Goal: Information Seeking & Learning: Learn about a topic

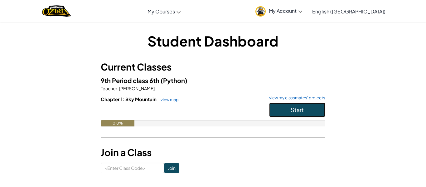
click at [292, 113] on button "Start" at bounding box center [297, 109] width 56 height 14
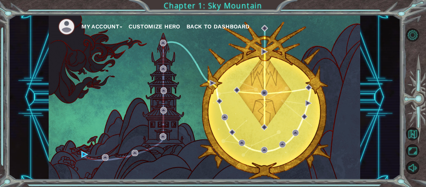
click at [163, 25] on button "Customize Hero" at bounding box center [154, 26] width 52 height 9
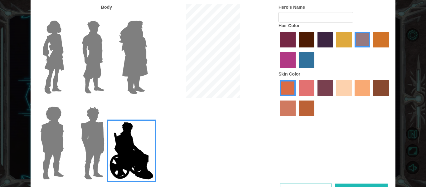
click at [138, 69] on img at bounding box center [133, 57] width 34 height 78
click at [147, 17] on input "Hero Amethyst" at bounding box center [147, 17] width 0 height 0
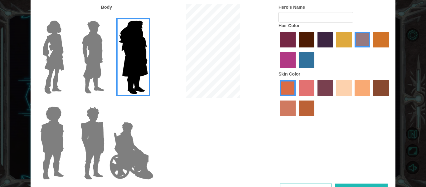
click at [78, 79] on label at bounding box center [91, 57] width 31 height 78
click at [107, 17] on input "Hero Lars" at bounding box center [107, 17] width 0 height 0
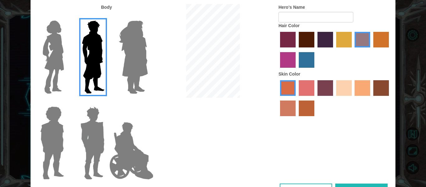
click at [65, 78] on img at bounding box center [53, 57] width 26 height 78
click at [66, 17] on input "Hero Connie" at bounding box center [66, 17] width 0 height 0
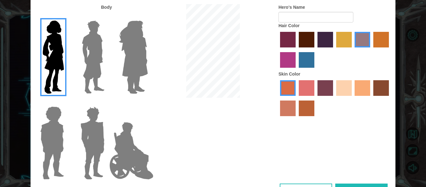
click at [126, 83] on img at bounding box center [133, 57] width 34 height 78
click at [147, 17] on input "Hero Amethyst" at bounding box center [147, 17] width 0 height 0
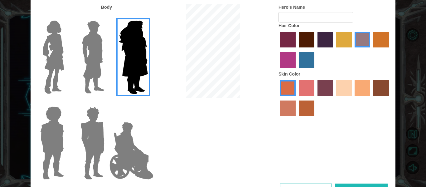
click at [84, 134] on img at bounding box center [92, 143] width 29 height 78
click at [107, 102] on input "Hero Garnet" at bounding box center [107, 102] width 0 height 0
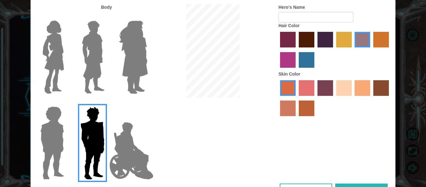
click at [138, 73] on img at bounding box center [133, 57] width 34 height 78
click at [147, 17] on input "Hero Amethyst" at bounding box center [147, 17] width 0 height 0
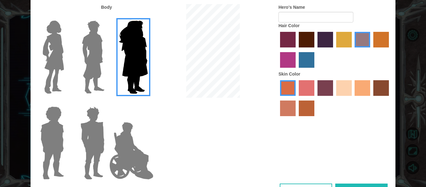
click at [346, 89] on label "sandy beach skin color" at bounding box center [344, 88] width 16 height 16
click at [334, 98] on input "sandy beach skin color" at bounding box center [334, 98] width 0 height 0
click at [130, 116] on label at bounding box center [131, 143] width 31 height 78
click at [147, 102] on input "Hero Jamie" at bounding box center [147, 102] width 0 height 0
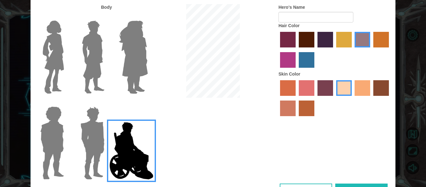
click at [125, 42] on img at bounding box center [133, 57] width 34 height 78
click at [147, 17] on input "Hero Amethyst" at bounding box center [147, 17] width 0 height 0
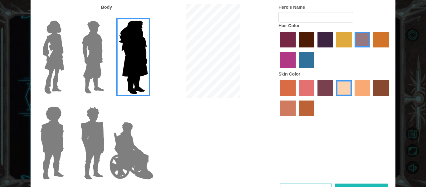
click at [60, 45] on img at bounding box center [53, 57] width 26 height 78
click at [66, 17] on input "Hero Connie" at bounding box center [66, 17] width 0 height 0
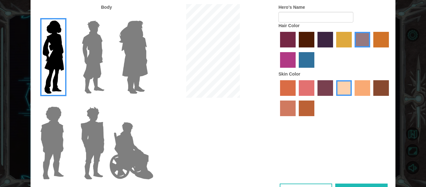
click at [124, 45] on img at bounding box center [133, 57] width 34 height 78
click at [147, 17] on input "Hero Amethyst" at bounding box center [147, 17] width 0 height 0
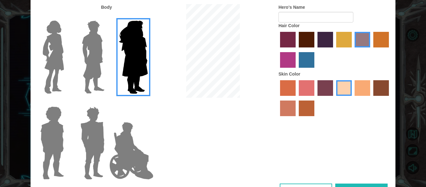
click at [52, 44] on img at bounding box center [53, 57] width 26 height 78
click at [66, 17] on input "Hero Connie" at bounding box center [66, 17] width 0 height 0
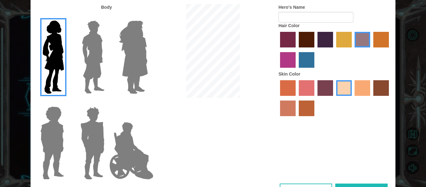
click at [310, 40] on label "maroon hair color" at bounding box center [306, 40] width 16 height 16
click at [296, 50] on input "maroon hair color" at bounding box center [296, 50] width 0 height 0
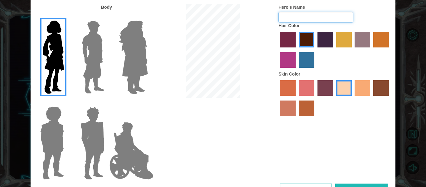
click at [286, 21] on input "Hero's Name" at bounding box center [315, 17] width 75 height 11
type input "d"
click at [345, 184] on button "Done" at bounding box center [361, 190] width 52 height 14
click at [315, 17] on input "Hero's Name" at bounding box center [315, 17] width 75 height 11
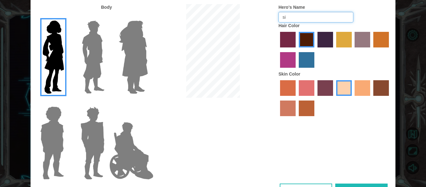
type input "s"
type input "IHasAFacelulz"
click at [339, 185] on button "Done" at bounding box center [361, 190] width 52 height 14
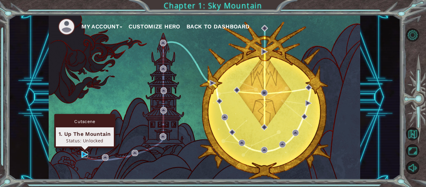
click at [87, 155] on img at bounding box center [84, 154] width 7 height 7
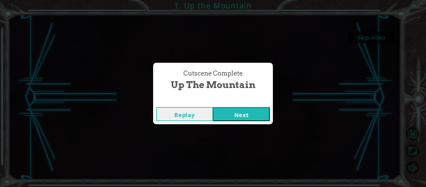
click at [255, 113] on button "Next" at bounding box center [241, 114] width 57 height 14
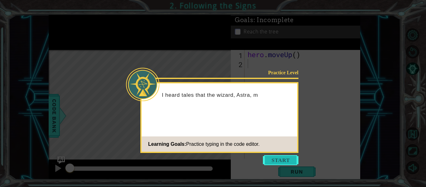
click at [280, 158] on button "Start" at bounding box center [281, 160] width 36 height 10
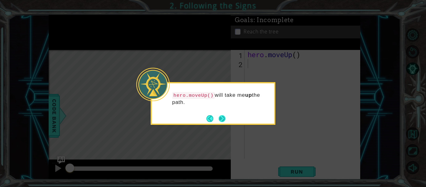
click at [221, 116] on button "Next" at bounding box center [222, 118] width 8 height 8
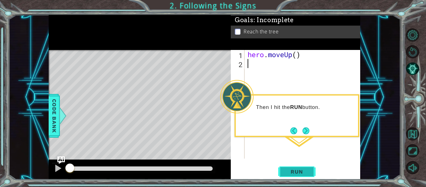
click at [296, 169] on span "Run" at bounding box center [296, 171] width 25 height 6
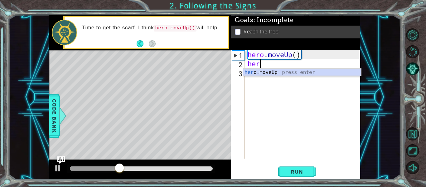
type textarea "hero"
click at [268, 73] on div "hero .moveUp press enter" at bounding box center [302, 80] width 118 height 22
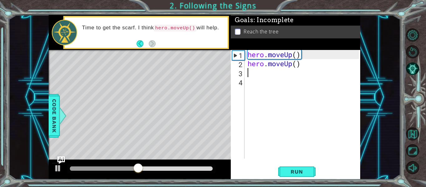
scroll to position [0, 0]
click at [302, 177] on button "Run" at bounding box center [296, 171] width 37 height 13
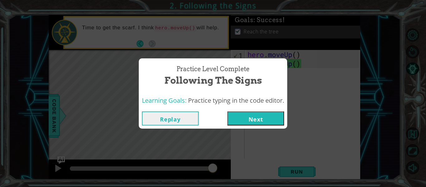
click at [262, 124] on button "Next" at bounding box center [255, 118] width 57 height 14
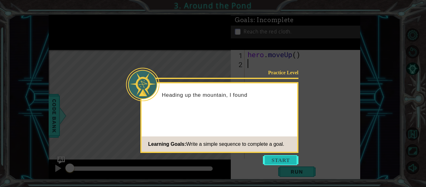
click at [278, 160] on button "Start" at bounding box center [281, 160] width 36 height 10
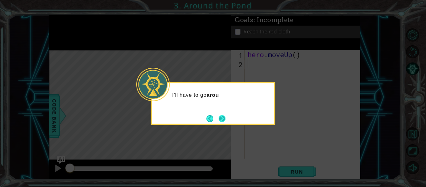
click at [223, 121] on button "Next" at bounding box center [221, 118] width 7 height 7
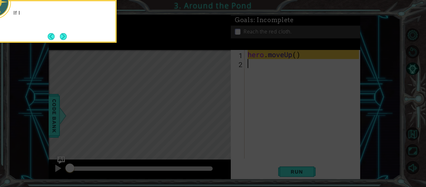
click at [247, 128] on icon at bounding box center [213, 27] width 426 height 317
click at [69, 32] on div "If I need to move up on the map, I can use hero.moveUp() ." at bounding box center [54, 20] width 122 height 32
click at [63, 38] on button "Next" at bounding box center [63, 36] width 11 height 11
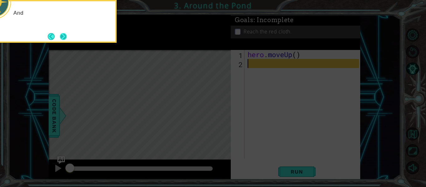
click at [66, 36] on button "Next" at bounding box center [63, 36] width 11 height 11
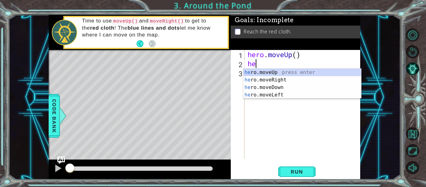
scroll to position [0, 0]
type textarea "hero"
click at [293, 76] on div "hero .moveUp press enter hero .moveRight press enter hero .moveDown press enter…" at bounding box center [302, 91] width 118 height 45
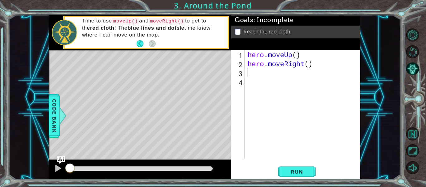
scroll to position [0, 0]
click at [309, 169] on button "Run" at bounding box center [296, 171] width 37 height 13
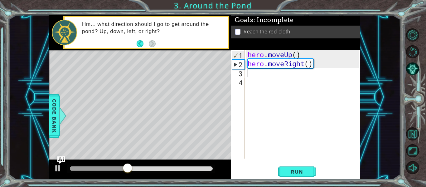
type textarea "he"
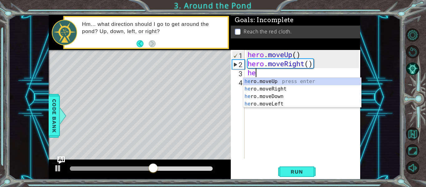
click at [283, 85] on div "he ro.moveUp press enter he ro.moveRight press enter he ro.moveDown press enter…" at bounding box center [302, 100] width 118 height 45
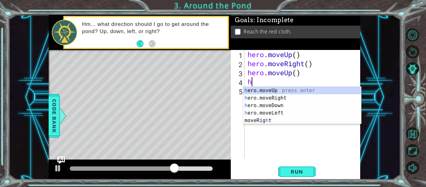
type textarea "hr"
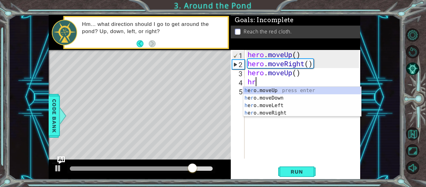
click at [310, 94] on div "h e r o.moveUp press enter h e r o.moveDown press enter h e r o.moveLeft press …" at bounding box center [302, 109] width 118 height 45
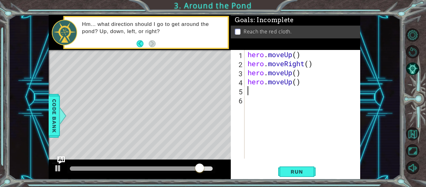
click at [300, 161] on div "1 2 3 4 5 6 hero . moveUp ( ) hero . moveRight ( ) hero . moveUp ( ) hero . mov…" at bounding box center [295, 114] width 129 height 129
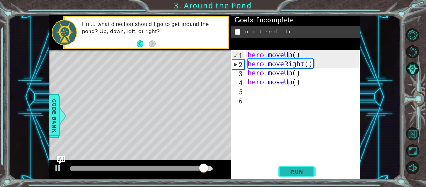
click at [298, 170] on span "Run" at bounding box center [296, 171] width 25 height 6
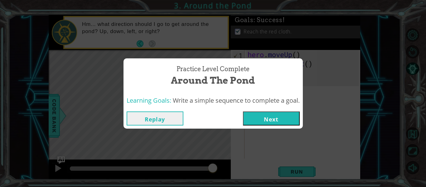
click at [254, 122] on button "Next" at bounding box center [271, 118] width 57 height 14
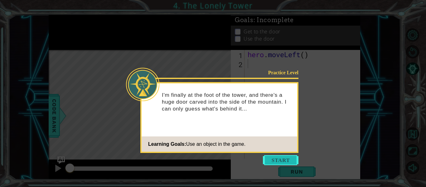
click at [275, 160] on button "Start" at bounding box center [281, 160] width 36 height 10
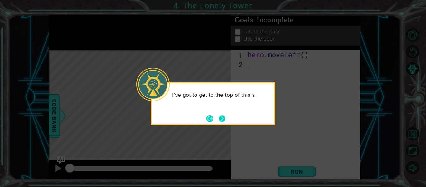
click at [226, 115] on button "Next" at bounding box center [221, 118] width 7 height 7
click at [226, 115] on div "Then" at bounding box center [212, 103] width 125 height 43
click at [226, 115] on button "Next" at bounding box center [222, 118] width 12 height 12
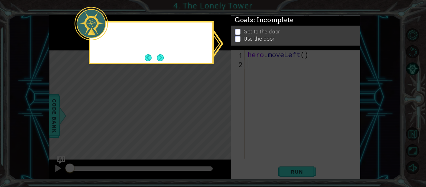
click at [226, 115] on icon at bounding box center [213, 93] width 426 height 187
click at [235, 26] on span "Goals : Incomplete" at bounding box center [264, 22] width 59 height 8
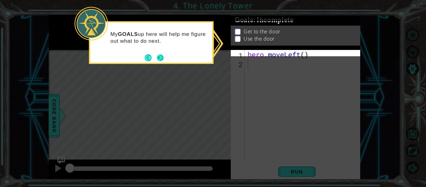
click at [158, 56] on button "Next" at bounding box center [159, 57] width 7 height 7
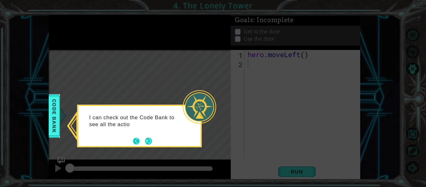
click at [144, 141] on button "Back" at bounding box center [139, 140] width 12 height 7
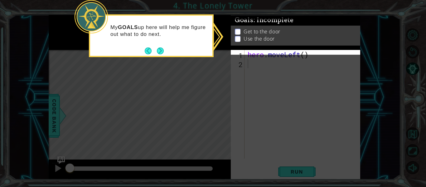
click at [161, 45] on div "My GOALS up here will help me figure out what to do next." at bounding box center [151, 33] width 122 height 31
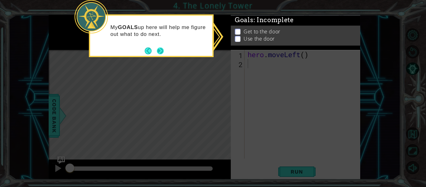
click at [159, 50] on button "Next" at bounding box center [159, 50] width 7 height 7
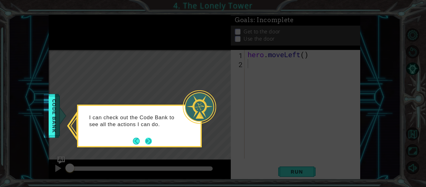
click at [150, 139] on button "Next" at bounding box center [148, 140] width 8 height 8
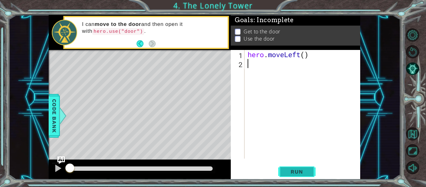
click at [300, 177] on button "Run" at bounding box center [296, 171] width 37 height 13
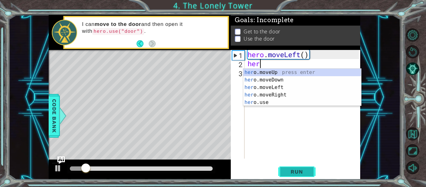
type textarea "hero"
click at [283, 97] on div "hero .moveUp press enter hero .moveDown press enter hero .moveLeft press enter …" at bounding box center [302, 95] width 118 height 52
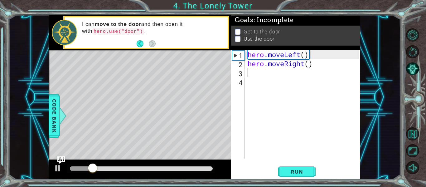
scroll to position [0, 0]
click at [321, 67] on div "hero . moveLeft ( ) hero . moveRight ( )" at bounding box center [304, 113] width 116 height 126
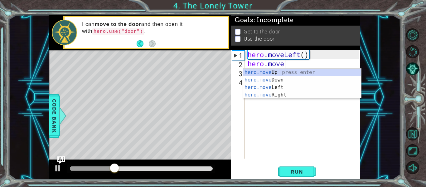
type textarea "hero.mov"
click at [286, 91] on div "hero.mov eUp press enter hero.mov eDown press enter hero.mov eLeft press enter …" at bounding box center [302, 91] width 118 height 45
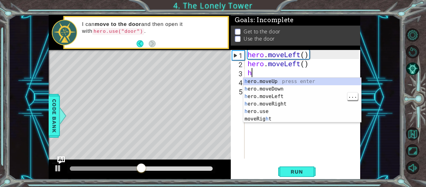
type textarea "he"
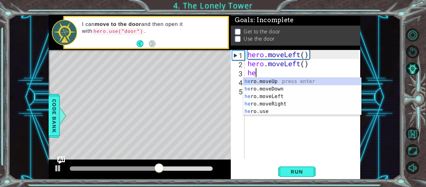
click at [292, 84] on div "he ro.moveUp press enter he ro.moveDown press enter he ro.moveLeft press enter …" at bounding box center [302, 104] width 118 height 52
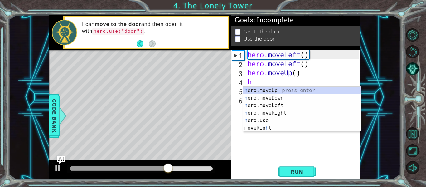
type textarea "he"
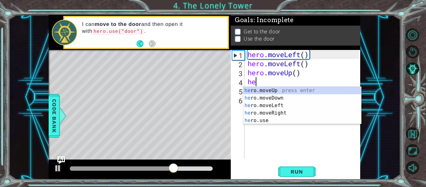
click at [286, 93] on div "he ro.moveUp press enter he ro.moveDown press enter he ro.moveLeft press enter …" at bounding box center [302, 113] width 118 height 52
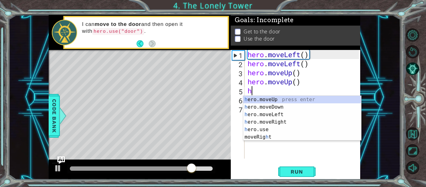
type textarea "he"
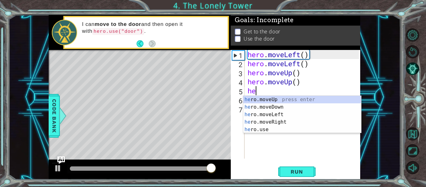
click at [287, 123] on div "he ro.moveUp press enter he ro.moveDown press enter he ro.moveLeft press enter …" at bounding box center [302, 122] width 118 height 52
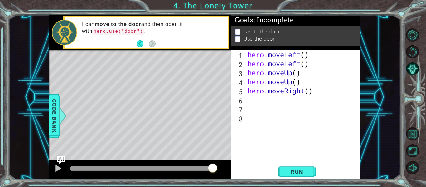
type textarea "he"
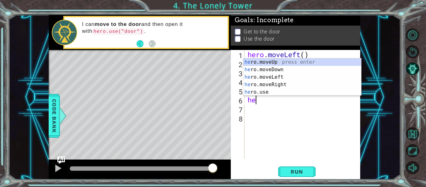
click at [279, 83] on div "he ro.moveUp press enter he ro.moveDown press enter he ro.moveLeft press enter …" at bounding box center [302, 84] width 118 height 52
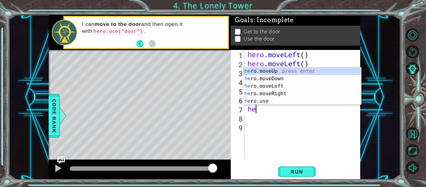
click at [271, 104] on div "he ro.moveUp press enter he ro.moveDown press enter he ro.moveLeft press enter …" at bounding box center [302, 93] width 118 height 52
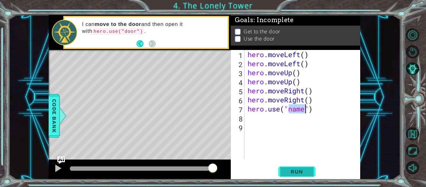
click at [292, 171] on span "Run" at bounding box center [296, 171] width 25 height 6
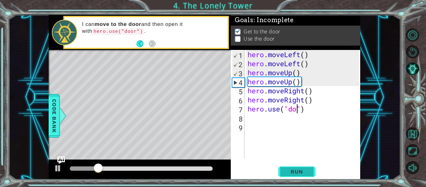
scroll to position [0, 3]
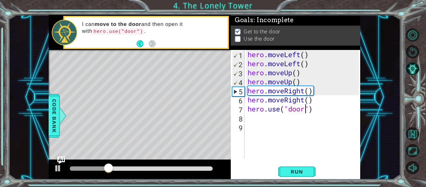
type textarea "hero.use("door")"
click at [410, 106] on div at bounding box center [416, 101] width 19 height 49
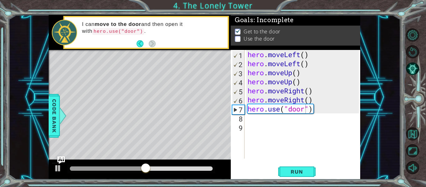
click at [121, 166] on div at bounding box center [141, 168] width 148 height 9
click at [285, 172] on span "Run" at bounding box center [296, 171] width 25 height 6
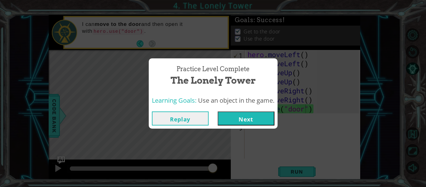
click at [245, 116] on button "Next" at bounding box center [245, 118] width 57 height 14
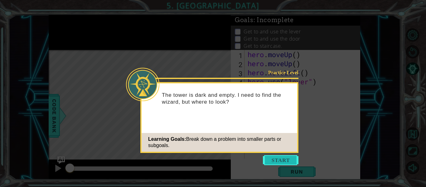
click at [276, 158] on button "Start" at bounding box center [281, 160] width 36 height 10
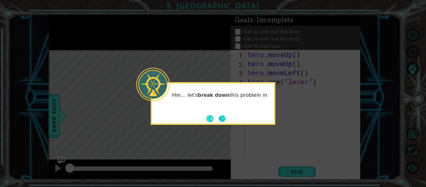
click at [219, 115] on button "Next" at bounding box center [221, 118] width 11 height 11
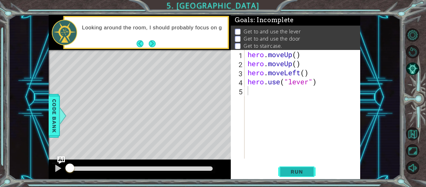
click at [297, 169] on span "Run" at bounding box center [296, 171] width 25 height 6
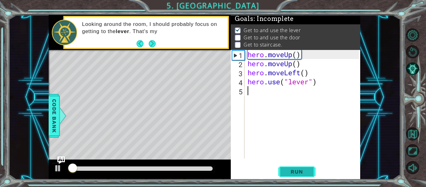
scroll to position [2, 0]
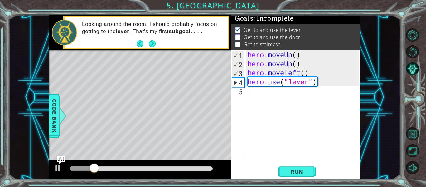
type textarea "he"
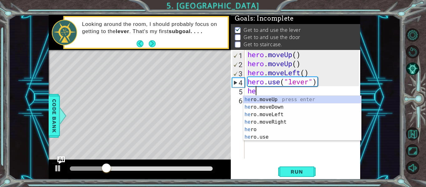
click at [295, 126] on div "he ro.moveUp press enter he ro.moveDown press enter he ro.moveLeft press enter …" at bounding box center [302, 126] width 118 height 60
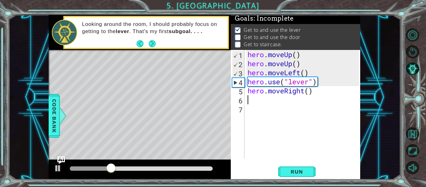
type textarea "hr"
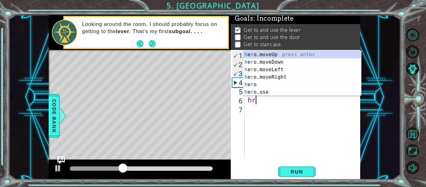
click at [283, 78] on div "h e r o.moveUp press enter h e r o.moveDown press enter h e r o.moveLeft press …" at bounding box center [302, 81] width 118 height 60
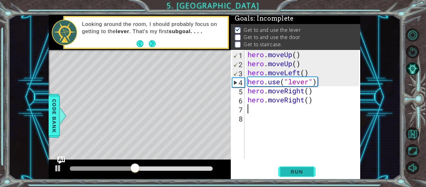
click at [300, 173] on span "Run" at bounding box center [296, 171] width 25 height 6
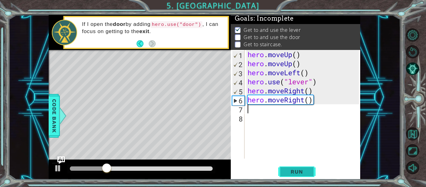
type textarea "he"
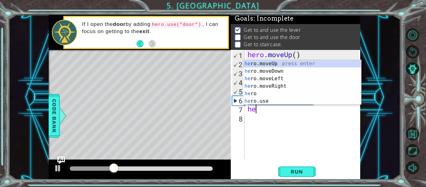
click at [287, 87] on div "he ro.moveUp press enter he ro.moveDown press enter he ro.moveLeft press enter …" at bounding box center [302, 90] width 118 height 60
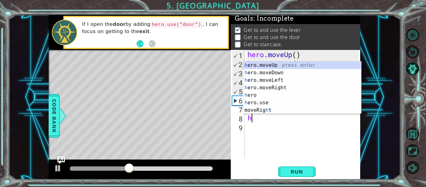
click at [269, 103] on div "h ero.moveUp press enter h ero.moveDown press enter h ero.moveLeft press enter …" at bounding box center [302, 94] width 118 height 67
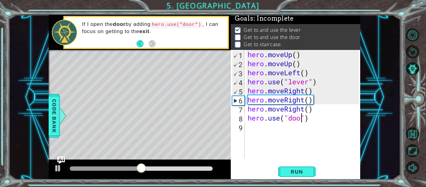
scroll to position [0, 3]
type textarea "hero.use("door")"
click at [298, 170] on span "Run" at bounding box center [296, 171] width 25 height 6
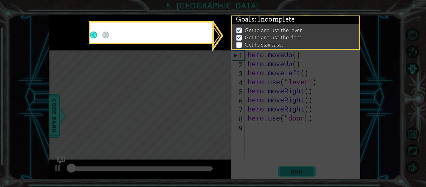
scroll to position [2, 0]
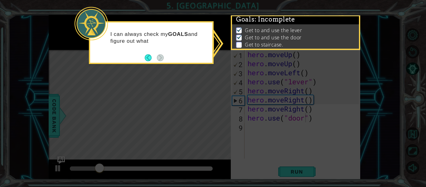
click at [163, 61] on footer at bounding box center [154, 57] width 19 height 9
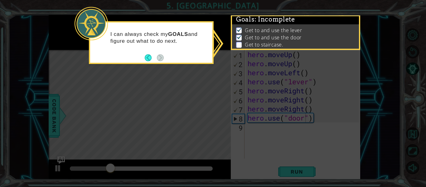
click at [168, 55] on div "I can always check my GOALS and figure out what to do next." at bounding box center [151, 40] width 122 height 31
click at [149, 48] on div "I can always check my GOALS and figure out what to do next." at bounding box center [151, 40] width 122 height 31
click at [146, 45] on div "I can always check my GOALS and figure out what to do next." at bounding box center [151, 40] width 122 height 31
click at [160, 44] on p "I can always check my GOALS and figure out what to do next." at bounding box center [158, 38] width 97 height 14
click at [201, 28] on div "I can always check my GOALS and figure out what to do next." at bounding box center [151, 40] width 122 height 31
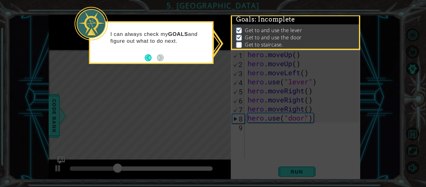
click at [220, 39] on icon at bounding box center [213, 93] width 426 height 187
click at [223, 41] on icon at bounding box center [213, 93] width 426 height 187
click at [161, 64] on icon at bounding box center [213, 93] width 426 height 187
click at [147, 57] on button "Back" at bounding box center [151, 57] width 12 height 7
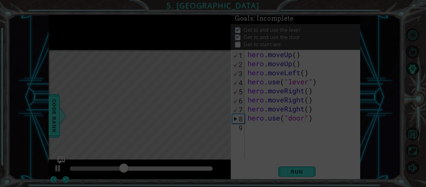
scroll to position [1, 0]
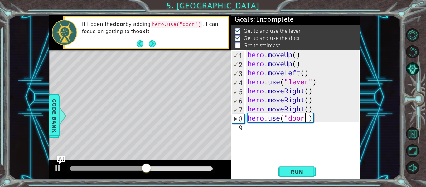
click at [255, 132] on div "hero . moveUp ( ) hero . moveUp ( ) hero . moveLeft ( ) hero . use ( "lever" ) …" at bounding box center [304, 113] width 116 height 126
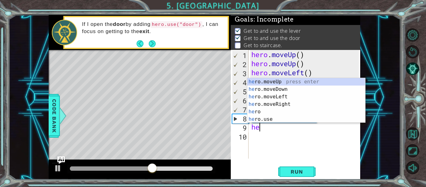
scroll to position [0, 0]
click at [54, 168] on div at bounding box center [58, 168] width 8 height 8
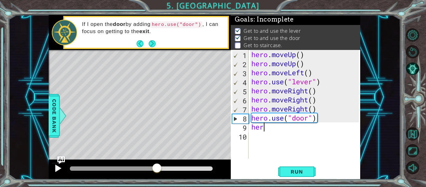
type textarea "hero"
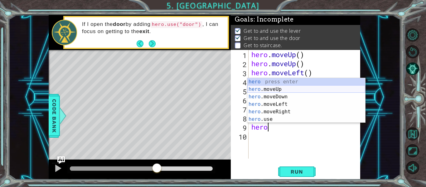
click at [277, 88] on div "hero press enter hero .moveUp press enter hero .moveDown press enter hero .move…" at bounding box center [306, 108] width 118 height 60
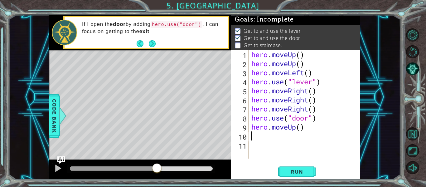
scroll to position [0, 0]
type textarea "he"
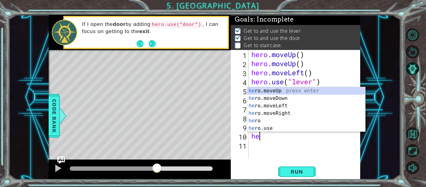
click at [292, 94] on div "he ro.moveUp press enter he ro.moveDown press enter he ro.moveLeft press enter …" at bounding box center [306, 117] width 118 height 60
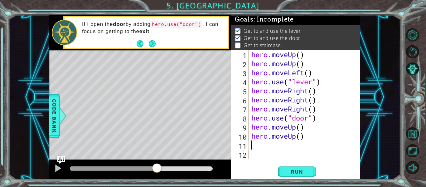
type textarea "he"
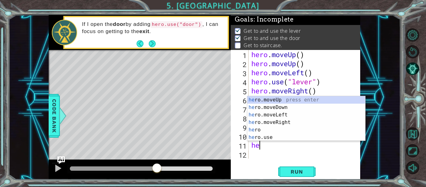
click at [288, 114] on div "he ro.moveUp press enter he ro.moveDown press enter he ro.moveLeft press enter …" at bounding box center [306, 126] width 118 height 60
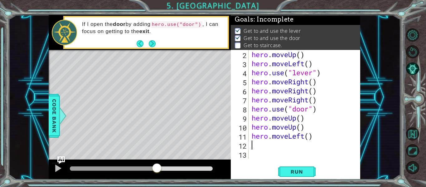
scroll to position [9, 0]
type textarea "he"
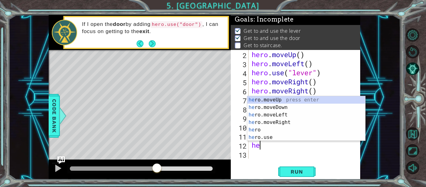
click at [290, 116] on div "he ro.moveUp press enter he ro.moveDown press enter he ro.moveLeft press enter …" at bounding box center [306, 126] width 118 height 60
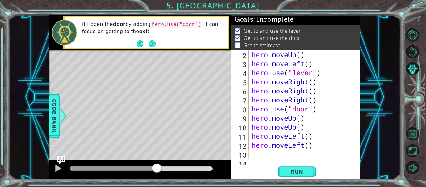
scroll to position [18, 0]
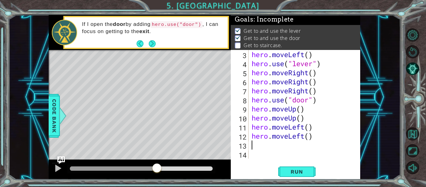
type textarea "he"
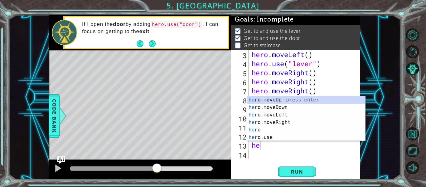
click at [287, 117] on div "he ro.moveUp press enter he ro.moveDown press enter he ro.moveLeft press enter …" at bounding box center [306, 126] width 118 height 60
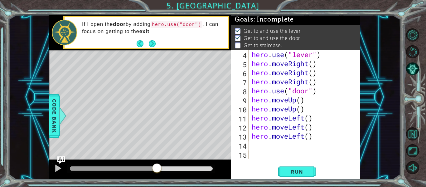
scroll to position [27, 0]
click at [298, 173] on span "Run" at bounding box center [296, 171] width 25 height 6
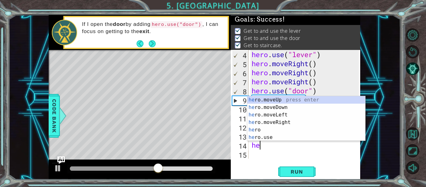
click at [275, 142] on div "hero . use ( "lever" ) hero . moveRight ( ) hero . moveRight ( ) hero . moveRig…" at bounding box center [306, 113] width 112 height 126
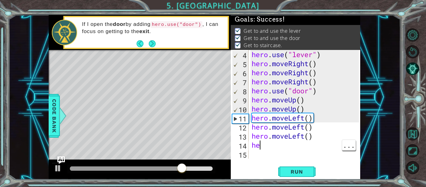
scroll to position [0, 0]
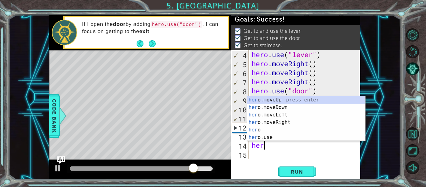
click at [275, 140] on div "her o.moveUp press enter her o.moveDown press enter her o.moveLeft press enter …" at bounding box center [306, 126] width 118 height 60
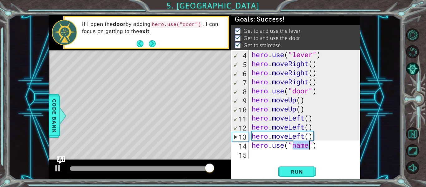
type textarea "hero.use("name")"
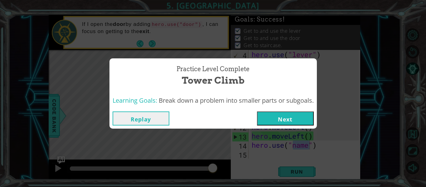
click at [294, 123] on button "Next" at bounding box center [285, 118] width 57 height 14
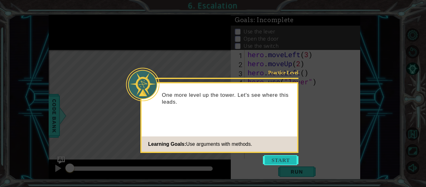
click at [289, 155] on button "Start" at bounding box center [281, 160] width 36 height 10
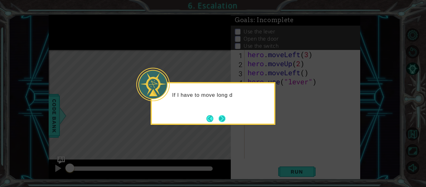
click at [220, 115] on button "Next" at bounding box center [222, 118] width 8 height 8
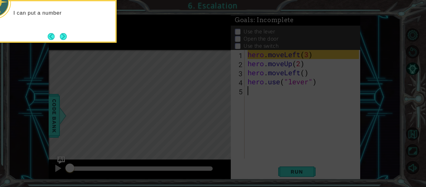
click at [220, 115] on icon at bounding box center [213, 27] width 426 height 317
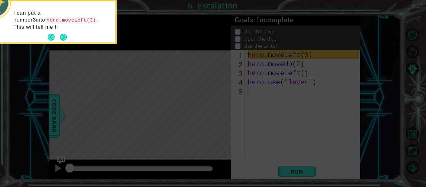
click at [220, 115] on icon at bounding box center [213, 27] width 426 height 317
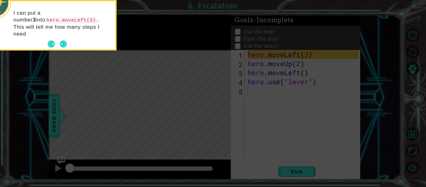
drag, startPoint x: 220, startPoint y: 115, endPoint x: 226, endPoint y: 105, distance: 11.7
click at [226, 105] on icon at bounding box center [213, 27] width 426 height 317
click at [232, 129] on icon at bounding box center [213, 27] width 426 height 317
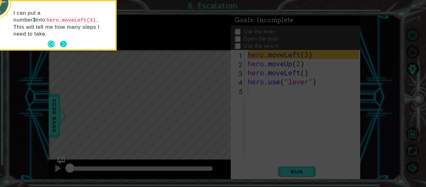
click at [64, 40] on button "Next" at bounding box center [63, 44] width 8 height 8
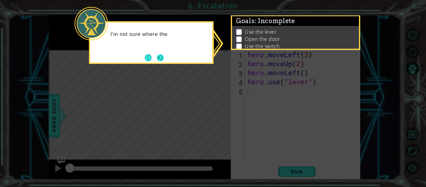
click at [161, 55] on button "Next" at bounding box center [160, 58] width 8 height 8
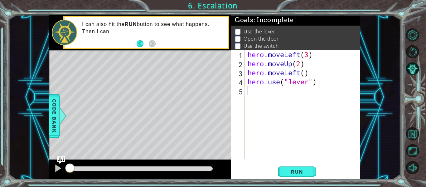
click at [315, 174] on div "Run" at bounding box center [296, 171] width 129 height 13
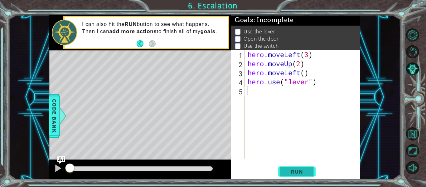
click at [307, 172] on span "Run" at bounding box center [296, 171] width 25 height 6
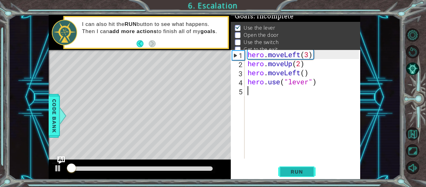
scroll to position [5, 0]
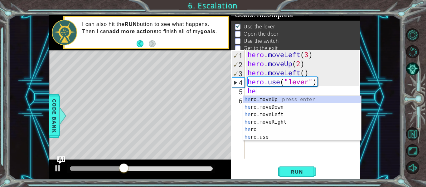
click at [278, 113] on div "he ro.moveUp press enter he ro.moveDown press enter he ro.moveLeft press enter …" at bounding box center [302, 126] width 118 height 60
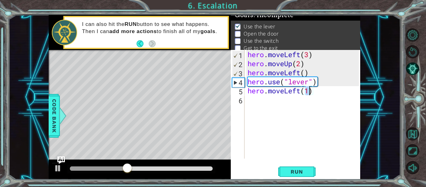
type textarea "hero.moveLeft(1)"
click at [295, 162] on div "hero.moveLeft(1) 1 2 3 4 5 6 hero . moveLeft ( 3 ) hero . moveUp ( 2 ) hero . m…" at bounding box center [295, 114] width 129 height 129
click at [299, 171] on span "Run" at bounding box center [296, 171] width 25 height 6
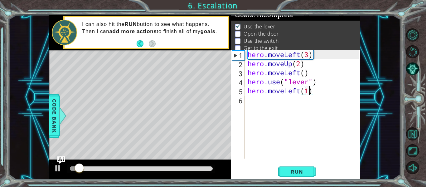
click at [256, 103] on div "hero . moveLeft ( 3 ) hero . moveUp ( 2 ) hero . moveLeft ( ) hero . use ( "lev…" at bounding box center [304, 113] width 116 height 126
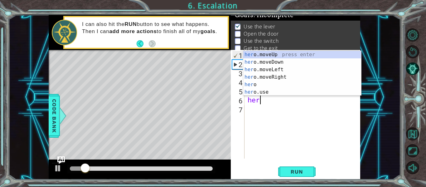
scroll to position [0, 0]
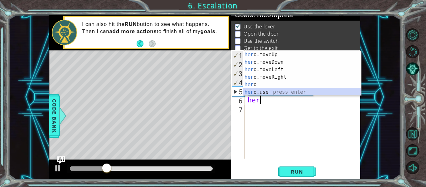
click at [269, 89] on div "her o.moveUp press enter her o.moveDown press enter her o.moveLeft press enter …" at bounding box center [302, 81] width 118 height 60
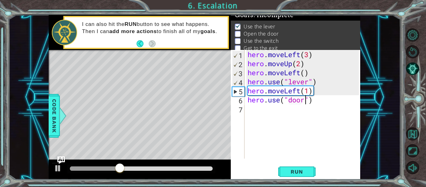
scroll to position [0, 3]
type textarea "hero.use("door")"
click at [59, 171] on div at bounding box center [58, 168] width 8 height 8
click at [251, 111] on div "hero . moveLeft ( 3 ) hero . moveUp ( 2 ) hero . moveLeft ( ) hero . use ( "lev…" at bounding box center [304, 113] width 116 height 126
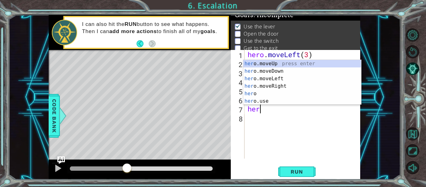
scroll to position [0, 0]
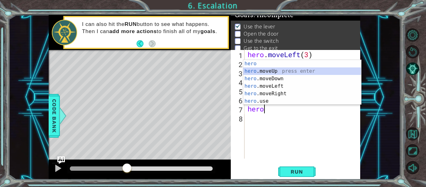
click at [281, 71] on div "hero press enter hero .moveUp press enter hero .moveDown press enter hero .move…" at bounding box center [302, 90] width 118 height 60
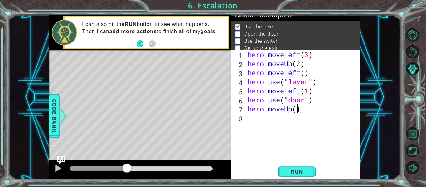
type textarea "hero.moveUp(2)"
click at [249, 120] on div "hero . moveLeft ( 3 ) hero . moveUp ( 2 ) hero . moveLeft ( ) hero . use ( "lev…" at bounding box center [304, 113] width 116 height 126
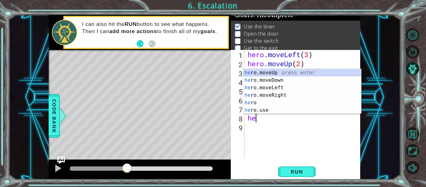
scroll to position [0, 0]
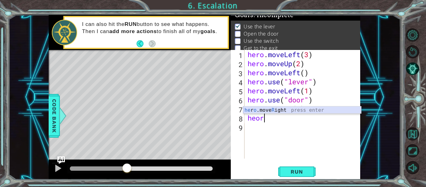
click at [297, 112] on div "he r o .move R ight press enter" at bounding box center [302, 117] width 118 height 22
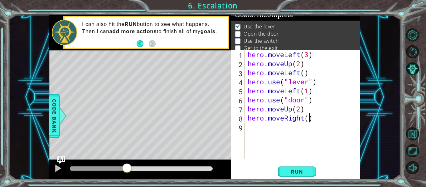
scroll to position [0, 3]
click at [289, 172] on span "Run" at bounding box center [296, 171] width 25 height 6
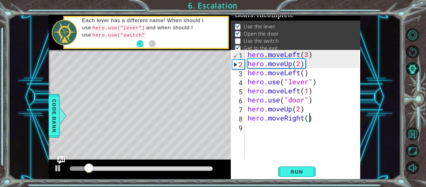
type textarea "hero.moveRight(4)"
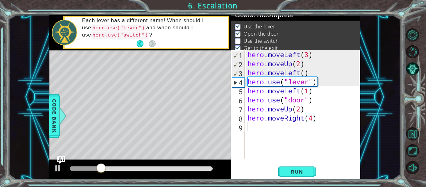
click at [249, 127] on div "hero . moveLeft ( 3 ) hero . moveUp ( 2 ) hero . moveLeft ( ) hero . use ( "lev…" at bounding box center [304, 113] width 116 height 126
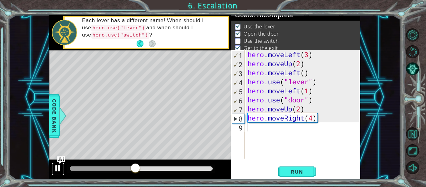
click at [58, 171] on div at bounding box center [58, 168] width 8 height 8
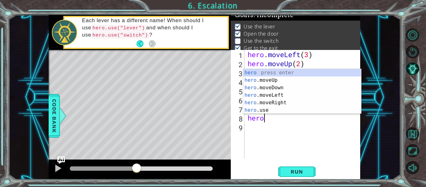
type textarea "h"
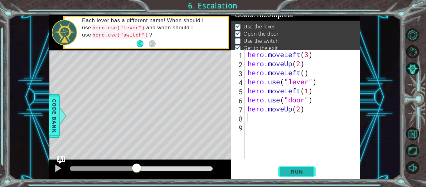
click at [298, 167] on button "Run" at bounding box center [296, 171] width 37 height 13
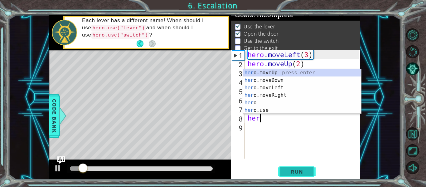
scroll to position [0, 0]
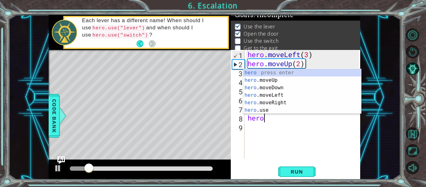
click at [282, 104] on div "hero press enter hero .moveUp press enter hero .moveDown press enter hero .move…" at bounding box center [302, 99] width 118 height 60
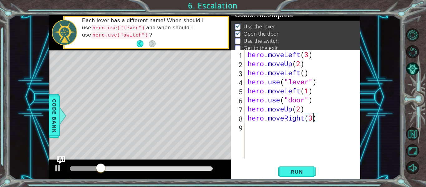
scroll to position [0, 3]
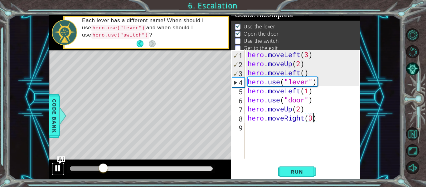
click at [57, 170] on div at bounding box center [58, 168] width 8 height 8
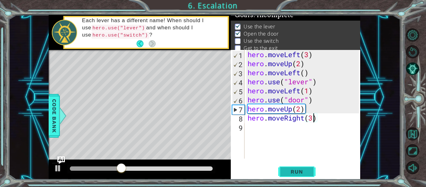
click at [288, 170] on span "Run" at bounding box center [296, 171] width 25 height 6
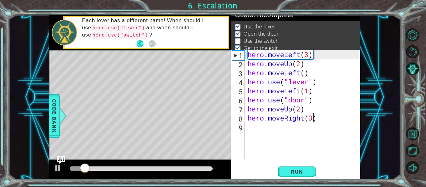
click at [314, 119] on div "hero . moveLeft ( 3 ) hero . moveUp ( 2 ) hero . moveLeft ( ) hero . use ( "lev…" at bounding box center [304, 113] width 116 height 126
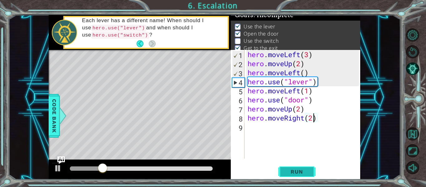
click at [301, 171] on span "Run" at bounding box center [296, 171] width 25 height 6
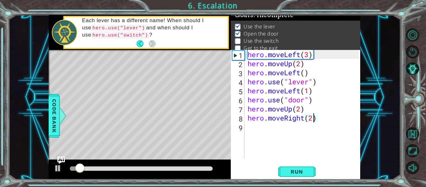
click at [245, 123] on div "hero.moveRight(2) 1 2 3 4 5 6 7 8 9 hero . moveLeft ( 3 ) hero . moveUp ( 2 ) h…" at bounding box center [295, 104] width 128 height 108
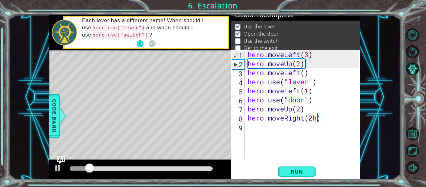
type textarea "hero.moveRight(2)"
click at [253, 131] on div "hero . moveLeft ( 3 ) hero . moveUp ( 2 ) hero . moveLeft ( ) hero . use ( "lev…" at bounding box center [304, 113] width 116 height 126
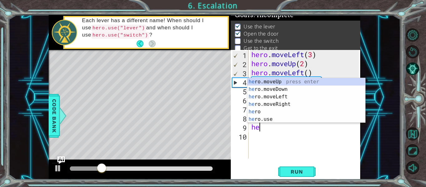
click at [274, 121] on div "he ro.moveUp press enter he ro.moveDown press enter he ro.moveLeft press enter …" at bounding box center [306, 108] width 118 height 60
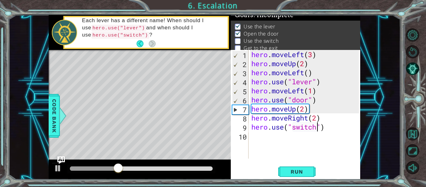
scroll to position [0, 3]
type textarea "hero.use("switch")"
click at [292, 175] on button "Run" at bounding box center [296, 171] width 37 height 13
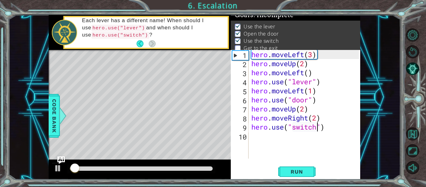
click at [273, 141] on div "hero . moveLeft ( 3 ) hero . moveUp ( 2 ) hero . moveLeft ( ) hero . use ( "lev…" at bounding box center [306, 113] width 112 height 126
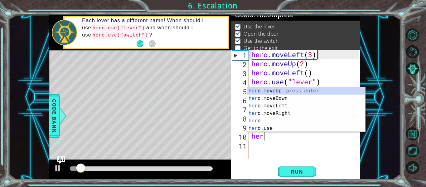
scroll to position [0, 0]
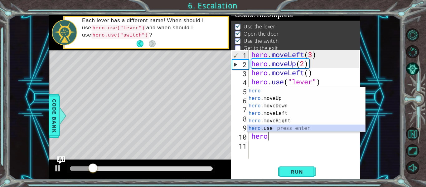
click at [267, 128] on div "hero press enter hero .moveUp press enter hero .moveDown press enter hero .move…" at bounding box center [306, 117] width 118 height 60
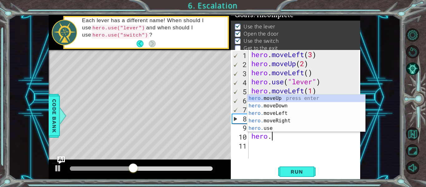
type textarea "h"
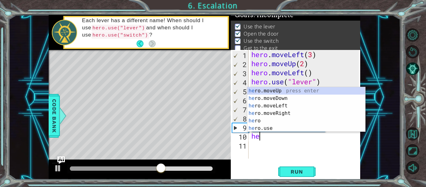
scroll to position [0, 0]
type textarea "h"
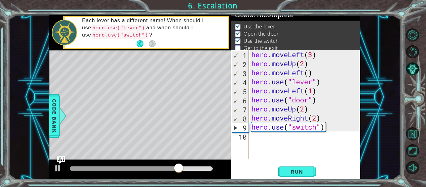
scroll to position [0, 3]
click at [295, 173] on span "Run" at bounding box center [296, 171] width 25 height 6
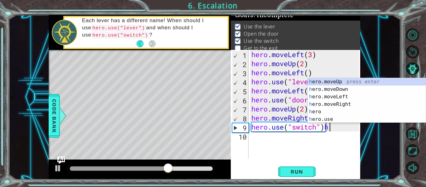
type textarea "hero.use("switch")"
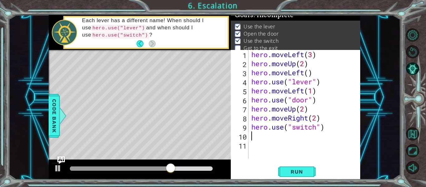
scroll to position [0, 0]
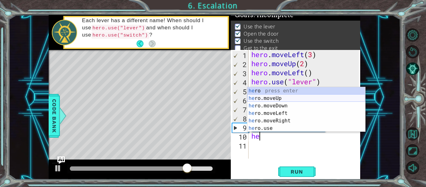
click at [297, 97] on div "he ro press enter he ro.moveUp press enter he ro.moveDown press enter he ro.mov…" at bounding box center [306, 117] width 118 height 60
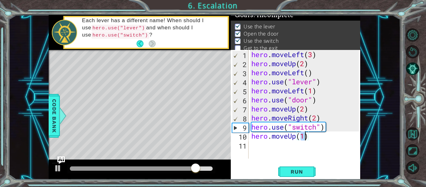
type textarea "hero.moveUp(2)"
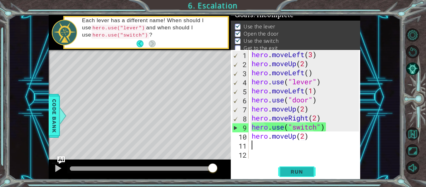
click at [304, 172] on span "Run" at bounding box center [296, 171] width 25 height 6
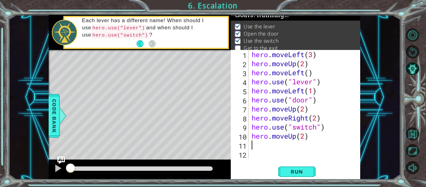
click at [393, 146] on div "1 ההההההההההההההההההההההההההההההההההההההההההההההההההההההההההההההההההההההההההההה…" at bounding box center [204, 97] width 392 height 164
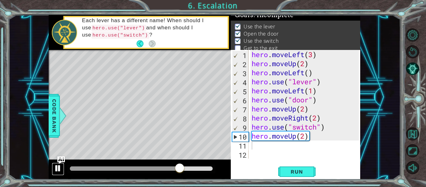
click at [59, 166] on div at bounding box center [58, 168] width 8 height 8
click at [307, 138] on div "hero . moveLeft ( 3 ) hero . moveUp ( 2 ) hero . moveLeft ( ) hero . use ( "lev…" at bounding box center [306, 113] width 112 height 126
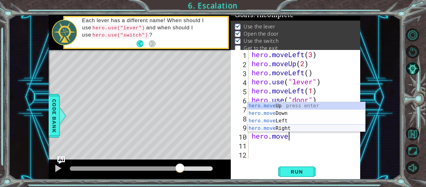
click at [313, 126] on div "hero.move Up press enter hero.move Down press enter hero.move Left press enter …" at bounding box center [306, 124] width 118 height 45
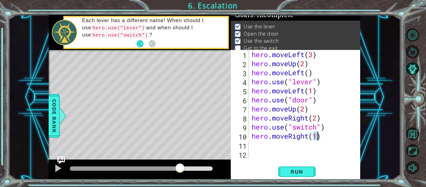
type textarea "hero.moveRight(2)"
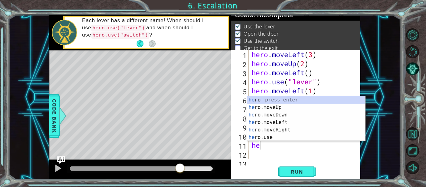
click at [265, 108] on div "he ro press enter he ro.moveUp press enter he ro.moveDown press enter he ro.mov…" at bounding box center [306, 126] width 118 height 60
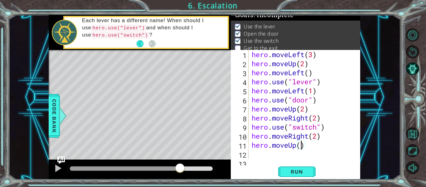
scroll to position [0, 2]
click at [288, 170] on span "Run" at bounding box center [296, 171] width 25 height 6
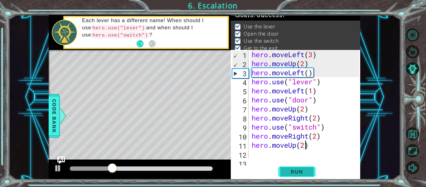
type textarea "hero.moveUp(2)"
click at [289, 174] on span "Run" at bounding box center [296, 171] width 25 height 6
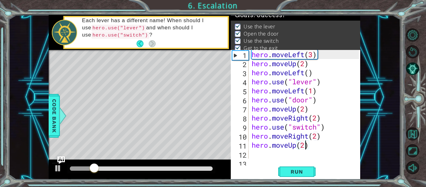
click at [111, 166] on div at bounding box center [141, 168] width 143 height 4
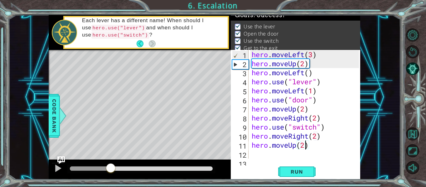
click at [116, 171] on div at bounding box center [110, 168] width 11 height 11
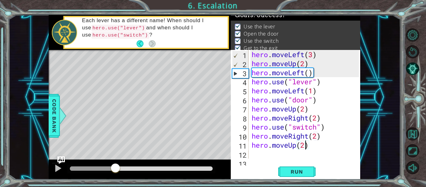
click at [151, 169] on div at bounding box center [141, 168] width 143 height 4
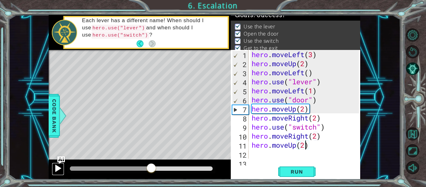
click at [54, 169] on div at bounding box center [58, 168] width 8 height 8
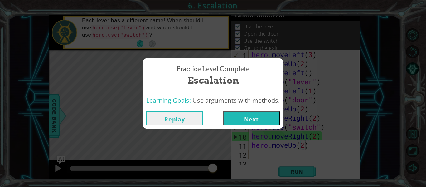
click at [231, 123] on button "Next" at bounding box center [251, 118] width 57 height 14
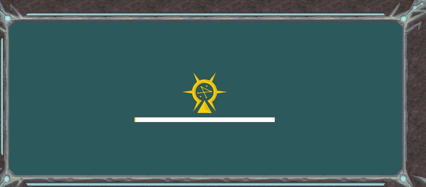
click at [226, 114] on div at bounding box center [204, 97] width 140 height 50
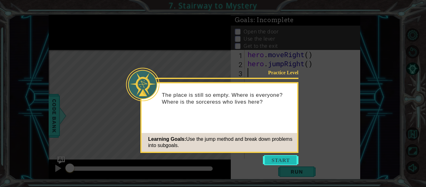
click at [274, 162] on button "Start" at bounding box center [281, 160] width 36 height 10
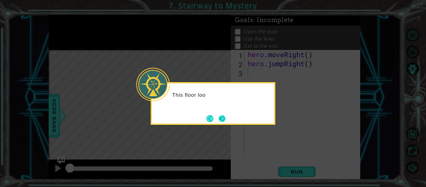
click at [224, 122] on button "Next" at bounding box center [221, 118] width 11 height 11
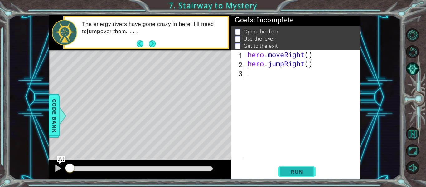
click at [301, 177] on button "Run" at bounding box center [296, 171] width 37 height 13
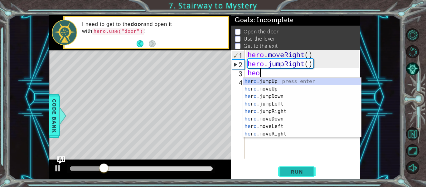
scroll to position [0, 0]
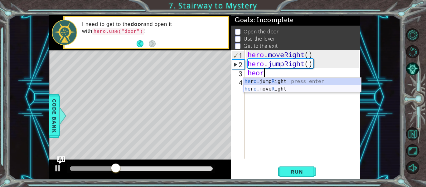
click at [279, 88] on div "he r o .jump R ight press enter he r o .move R ight press enter" at bounding box center [302, 93] width 118 height 30
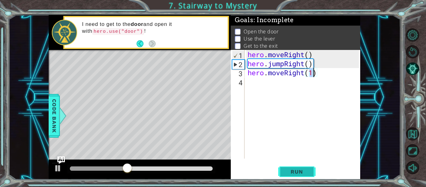
type textarea "hero.moveRight(1)"
click at [304, 169] on span "Run" at bounding box center [296, 171] width 25 height 6
click at [254, 86] on div "hero . moveRight ( ) hero . jumpRight ( ) hero . moveRight ( 1 )" at bounding box center [304, 113] width 116 height 126
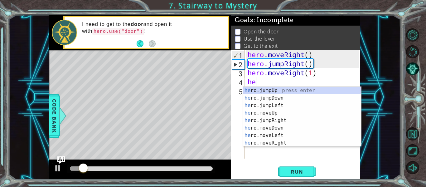
scroll to position [0, 0]
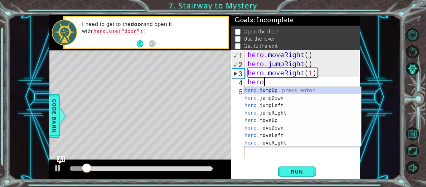
click at [280, 123] on div "hero .jumpUp press enter hero .jumpDown press enter hero .jumpLeft press enter …" at bounding box center [302, 124] width 118 height 75
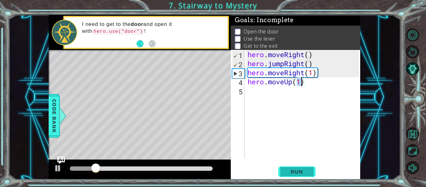
click at [305, 172] on span "Run" at bounding box center [296, 171] width 25 height 6
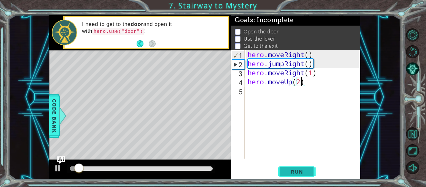
scroll to position [0, 2]
click at [301, 171] on span "Run" at bounding box center [296, 171] width 25 height 6
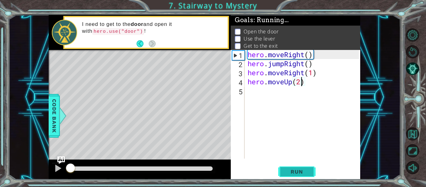
click at [302, 178] on button "Run" at bounding box center [296, 171] width 37 height 13
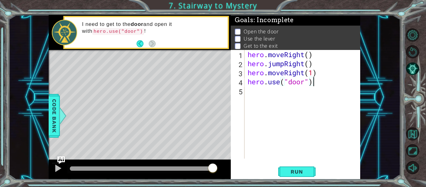
scroll to position [0, 3]
click at [298, 169] on span "Run" at bounding box center [296, 171] width 25 height 6
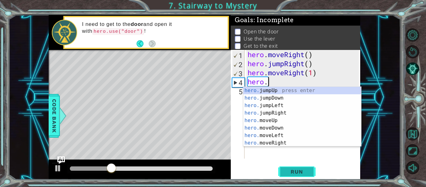
scroll to position [0, 1]
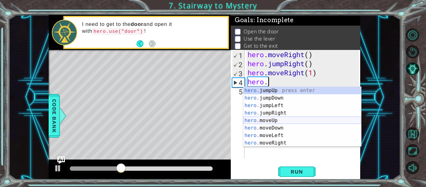
click at [275, 121] on div "hero. jumpUp press enter hero. jumpDown press enter hero. jumpLeft press enter …" at bounding box center [302, 124] width 118 height 75
type textarea "hero.moveUp(1)"
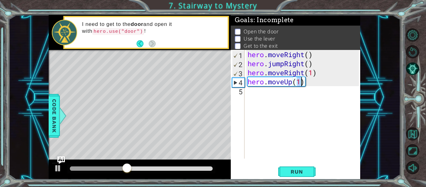
click at [265, 97] on div "hero . moveRight ( ) hero . jumpRight ( ) hero . moveRight ( 1 ) hero . moveUp …" at bounding box center [304, 113] width 116 height 126
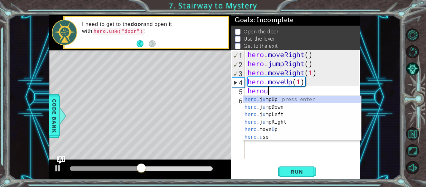
click at [284, 139] on div "hero .j u mpUp press enter hero .j u mpDown press enter hero .j u mpLeft press …" at bounding box center [302, 126] width 118 height 60
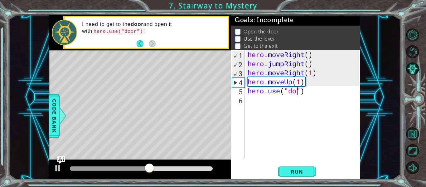
scroll to position [0, 3]
type textarea "hero.use("door")"
click at [301, 173] on span "Run" at bounding box center [296, 171] width 25 height 6
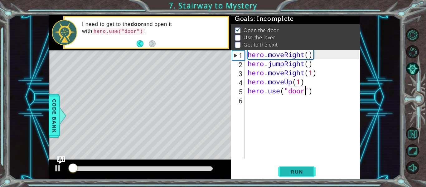
scroll to position [2, 0]
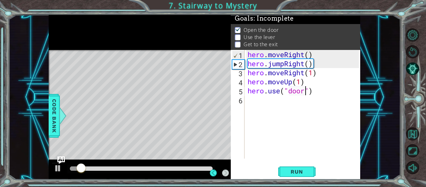
click at [94, 169] on div at bounding box center [141, 168] width 143 height 4
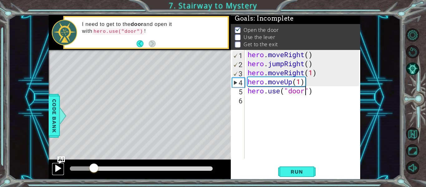
click at [58, 169] on div at bounding box center [58, 168] width 8 height 8
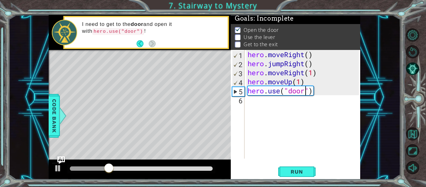
click at [258, 110] on div "hero . moveRight ( ) hero . jumpRight ( ) hero . moveRight ( 1 ) hero . moveUp …" at bounding box center [304, 113] width 116 height 126
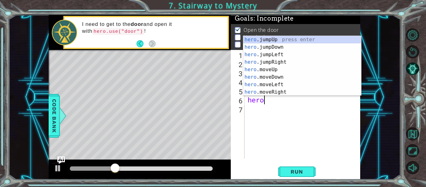
scroll to position [0, 0]
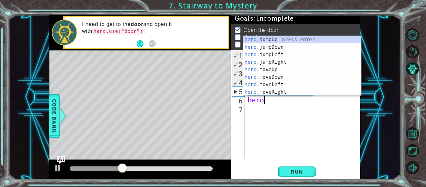
click at [279, 72] on div "hero .jumpUp press enter hero .jumpDown press enter hero .jumpLeft press enter …" at bounding box center [302, 73] width 118 height 75
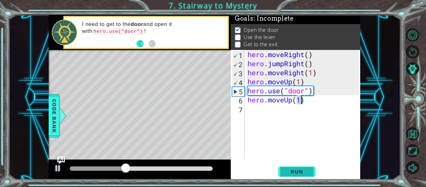
type textarea "hero.moveUp(1)"
click at [279, 177] on button "Run" at bounding box center [296, 171] width 37 height 13
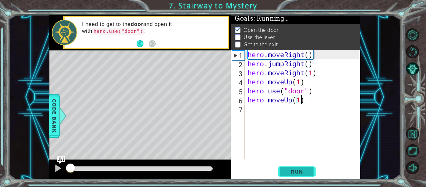
click at [285, 168] on button "Run" at bounding box center [296, 171] width 37 height 13
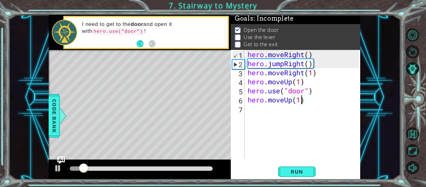
click at [257, 107] on div "hero . moveRight ( ) hero . jumpRight ( ) hero . moveRight ( 1 ) hero . moveUp …" at bounding box center [304, 113] width 116 height 126
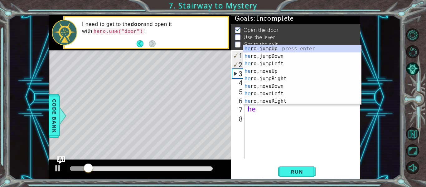
type textarea "hero"
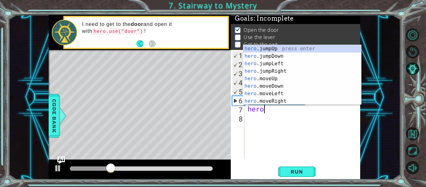
click at [293, 126] on div "hero . moveRight ( ) hero . jumpRight ( ) hero . moveRight ( 1 ) hero . moveUp …" at bounding box center [304, 113] width 116 height 126
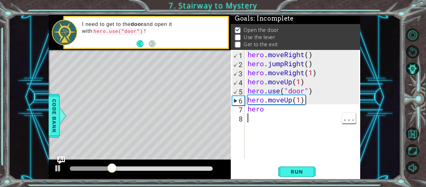
scroll to position [0, 0]
click at [55, 170] on div at bounding box center [58, 168] width 8 height 8
click at [299, 100] on div "hero . moveRight ( ) hero . jumpRight ( ) hero . moveRight ( 1 ) hero . moveUp …" at bounding box center [304, 113] width 116 height 126
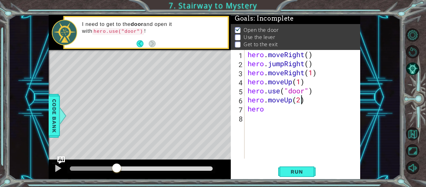
click at [272, 109] on div "hero . moveRight ( ) hero . jumpRight ( ) hero . moveRight ( 1 ) hero . moveUp …" at bounding box center [304, 113] width 116 height 126
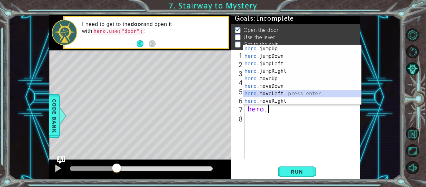
click at [281, 94] on div "hero. jumpUp press enter hero. jumpDown press enter hero. jumpLeft press enter …" at bounding box center [302, 82] width 118 height 75
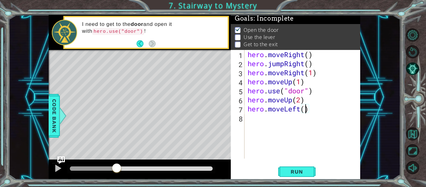
type textarea "hero.moveLeft(2)"
click at [304, 167] on button "Run" at bounding box center [296, 171] width 37 height 13
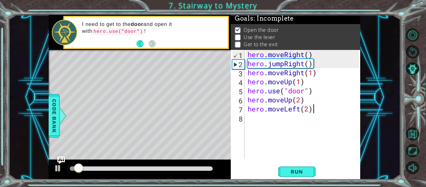
click at [308, 109] on div "hero . moveRight ( ) hero . jumpRight ( ) hero . moveRight ( 1 ) hero . moveUp …" at bounding box center [304, 113] width 116 height 126
type textarea "hero.moveLeft(1)"
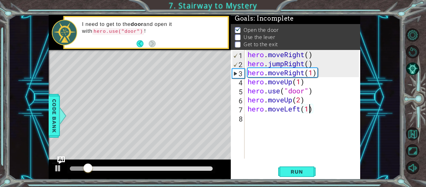
click at [269, 118] on div "hero . moveRight ( ) hero . jumpRight ( ) hero . moveRight ( 1 ) hero . moveUp …" at bounding box center [304, 113] width 116 height 126
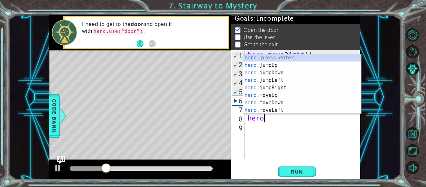
scroll to position [0, 1]
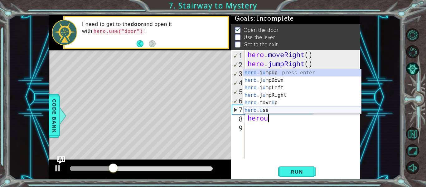
click at [276, 107] on div "hero .j u mpUp press enter hero .j u mpDown press enter hero .j u mpLeft press …" at bounding box center [302, 99] width 118 height 60
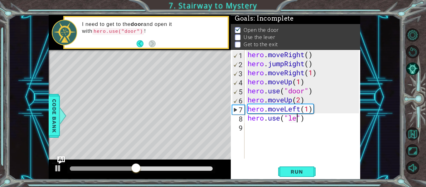
scroll to position [0, 3]
type textarea "hero.use("lever")"
click at [297, 175] on button "Run" at bounding box center [296, 171] width 37 height 13
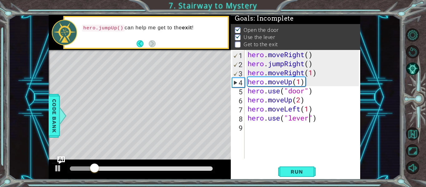
click at [252, 131] on div "hero . moveRight ( ) hero . jumpRight ( ) hero . moveRight ( 1 ) hero . moveUp …" at bounding box center [304, 113] width 116 height 126
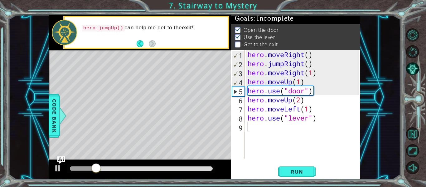
scroll to position [0, 0]
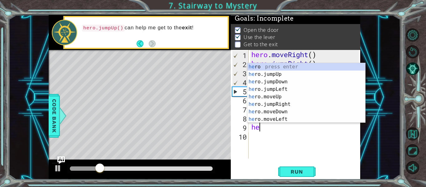
type textarea "hero"
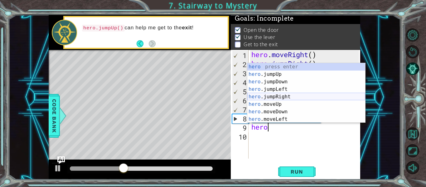
click at [283, 97] on div "hero press enter hero .jumpUp press enter hero .jumpDown press enter hero .jump…" at bounding box center [306, 100] width 118 height 75
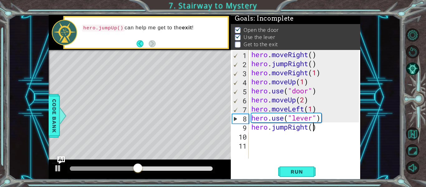
click at [311, 130] on div "hero . moveRight ( ) hero . jumpRight ( ) hero . moveRight ( 1 ) hero . moveUp …" at bounding box center [306, 113] width 112 height 126
click at [309, 131] on div "hero . moveRight ( ) hero . jumpRight ( ) hero . moveRight ( 1 ) hero . moveUp …" at bounding box center [306, 113] width 112 height 126
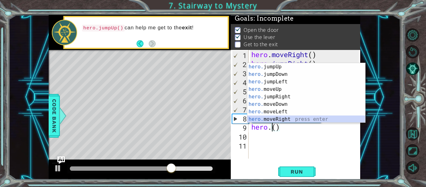
click at [294, 118] on div "hero. jumpUp press enter hero. jumpDown press enter hero. jumpLeft press enter …" at bounding box center [306, 100] width 118 height 75
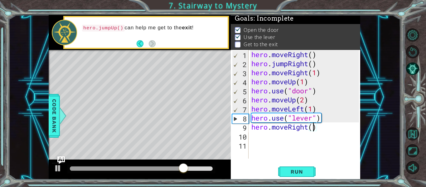
scroll to position [0, 3]
click at [302, 172] on span "Run" at bounding box center [296, 171] width 25 height 6
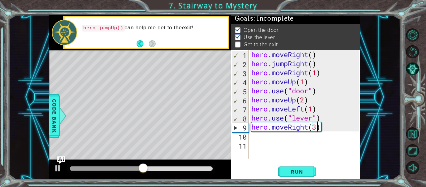
click at [308, 130] on div "hero . moveRight ( ) hero . jumpRight ( ) hero . moveRight ( 1 ) hero . moveUp …" at bounding box center [306, 113] width 112 height 126
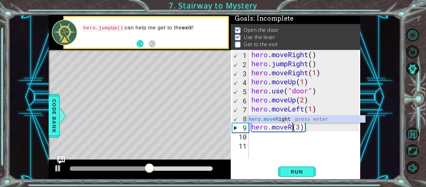
scroll to position [0, 2]
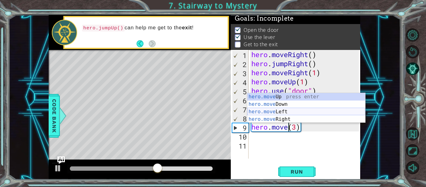
click at [319, 110] on div "hero.move Up press enter hero.move Down press enter hero.move Left press enter …" at bounding box center [306, 115] width 118 height 45
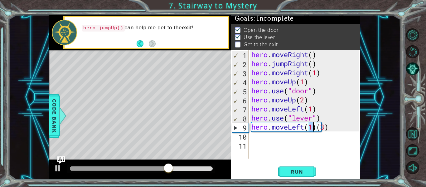
click at [316, 128] on div "hero . moveRight ( ) hero . jumpRight ( ) hero . moveRight ( 1 ) hero . moveUp …" at bounding box center [306, 113] width 112 height 126
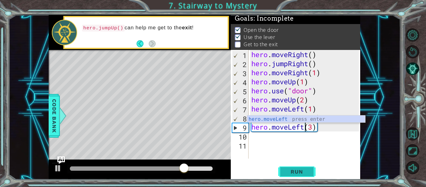
click at [305, 175] on button "Run" at bounding box center [296, 171] width 37 height 13
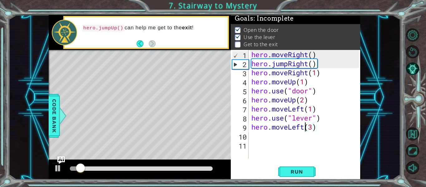
click at [314, 128] on div "hero . moveRight ( ) hero . jumpRight ( ) hero . moveRight ( 1 ) hero . moveUp …" at bounding box center [306, 113] width 112 height 126
type textarea "hero.moveLeft(2)"
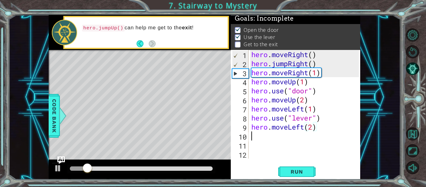
scroll to position [0, 0]
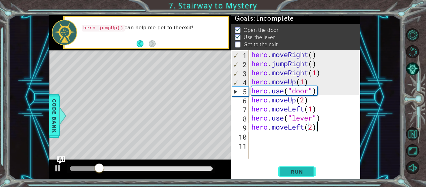
type textarea "hero.moveLeft(2)"
click at [311, 174] on button "Run" at bounding box center [296, 171] width 37 height 13
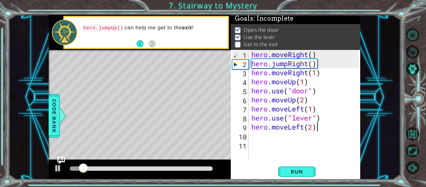
click at [254, 136] on div "hero . moveRight ( ) hero . jumpRight ( ) hero . moveRight ( 1 ) hero . moveUp …" at bounding box center [306, 113] width 112 height 126
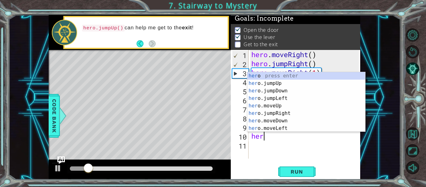
scroll to position [0, 0]
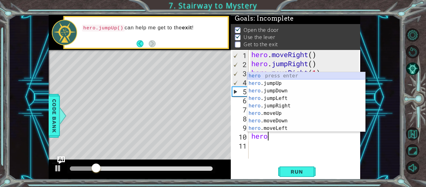
click at [280, 79] on div "hero press enter hero .jumpUp press enter hero .jumpDown press enter hero .jump…" at bounding box center [306, 109] width 118 height 75
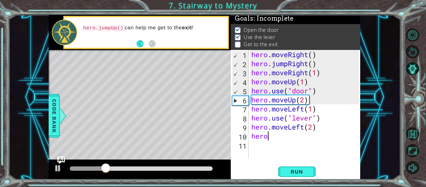
type textarea "hero."
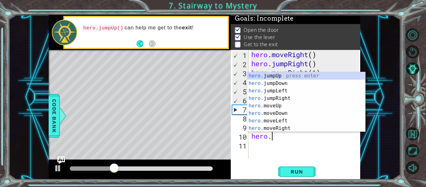
click at [291, 93] on div "hero. jumpUp press enter hero. jumpDown press enter hero. jumpLeft press enter …" at bounding box center [306, 109] width 118 height 75
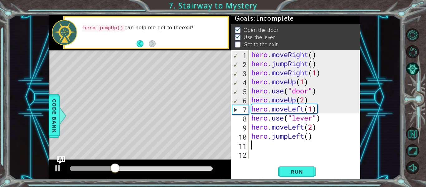
scroll to position [0, 0]
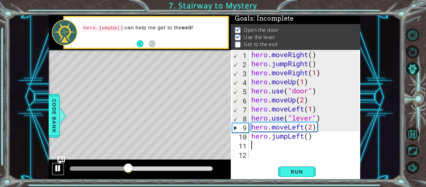
click at [57, 170] on div at bounding box center [58, 168] width 8 height 8
click at [305, 139] on div "hero . moveRight ( ) hero . jumpRight ( ) hero . moveRight ( 1 ) hero . moveUp …" at bounding box center [306, 113] width 112 height 126
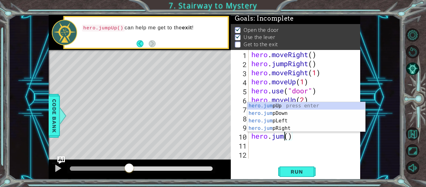
scroll to position [0, 2]
click at [267, 103] on div "hero.jump Up press enter hero.jump Down press enter hero.jump Left press enter …" at bounding box center [306, 124] width 118 height 45
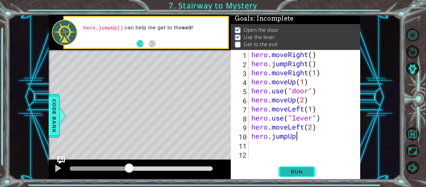
click at [297, 174] on span "Run" at bounding box center [296, 171] width 25 height 6
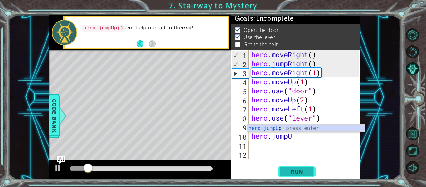
type textarea "hero.jump"
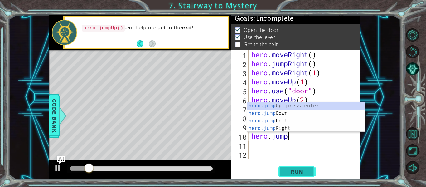
scroll to position [0, 1]
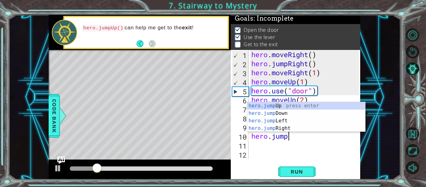
click at [308, 104] on div "hero.jump Up press enter hero.jump Down press enter hero.jump Left press enter …" at bounding box center [306, 124] width 118 height 45
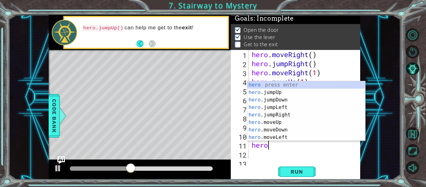
scroll to position [0, 0]
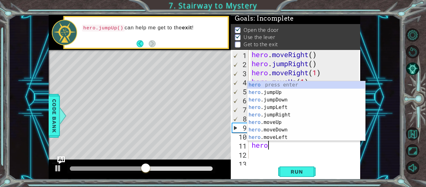
click at [395, 176] on div "1 ההההההההההההההההההההההההההההההההההההההההההההההההההההההההההההההההההההההההההההה…" at bounding box center [204, 97] width 392 height 164
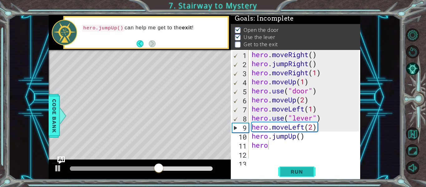
click at [301, 168] on button "Run" at bounding box center [296, 171] width 37 height 13
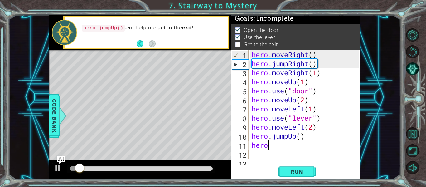
click at [179, 168] on div at bounding box center [141, 168] width 143 height 4
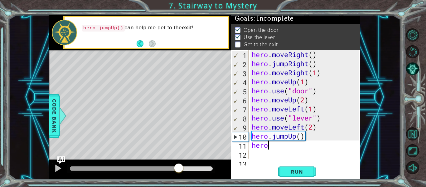
type textarea "hero."
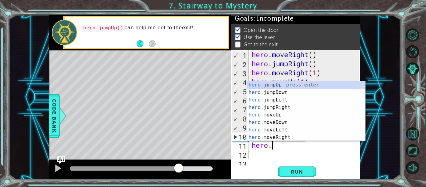
scroll to position [0, 1]
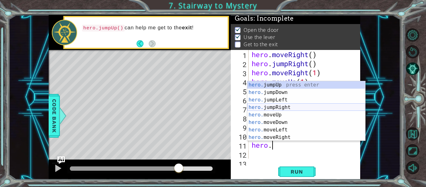
click at [277, 105] on div "hero. jumpUp press enter hero. jumpDown press enter hero. jumpLeft press enter …" at bounding box center [306, 118] width 118 height 75
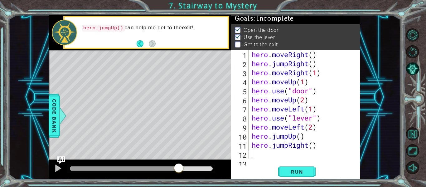
scroll to position [0, 0]
click at [312, 147] on div "hero . moveRight ( ) hero . jumpRight ( ) hero . moveRight ( 1 ) hero . moveUp …" at bounding box center [306, 113] width 112 height 126
type textarea "hero.jumpRight(2)"
click at [292, 172] on span "Run" at bounding box center [296, 171] width 25 height 6
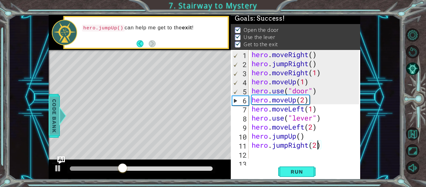
click at [55, 121] on span "Code Bank" at bounding box center [54, 116] width 10 height 38
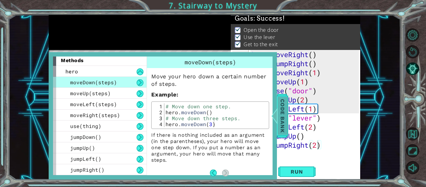
scroll to position [0, 0]
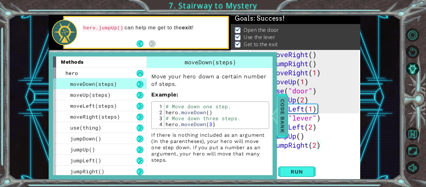
click at [278, 124] on div at bounding box center [274, 115] width 8 height 19
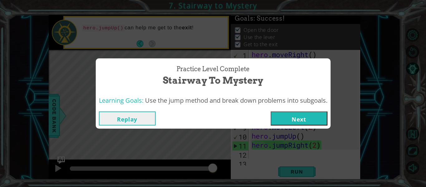
click at [293, 120] on button "Next" at bounding box center [298, 118] width 57 height 14
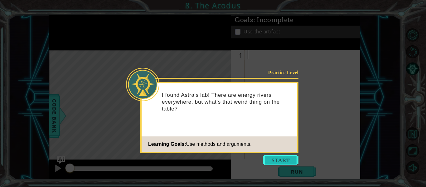
click at [289, 164] on button "Start" at bounding box center [281, 160] width 36 height 10
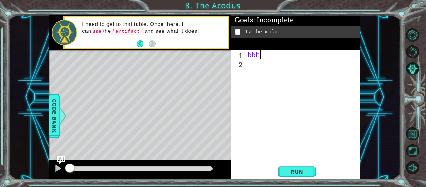
type textarea "b"
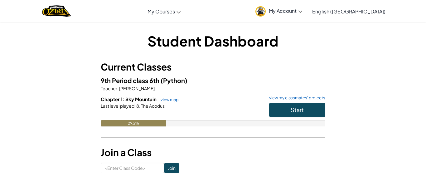
click at [302, 7] on span "My Account" at bounding box center [285, 10] width 33 height 7
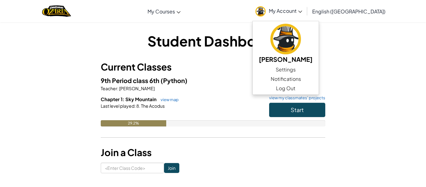
click at [302, 7] on span "My Account" at bounding box center [285, 10] width 33 height 7
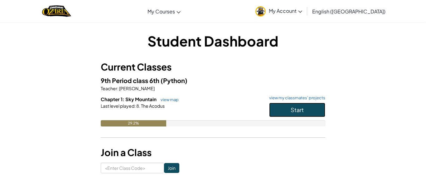
click at [319, 111] on button "Start" at bounding box center [297, 109] width 56 height 14
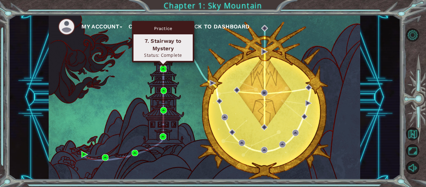
click at [164, 71] on img at bounding box center [163, 68] width 7 height 7
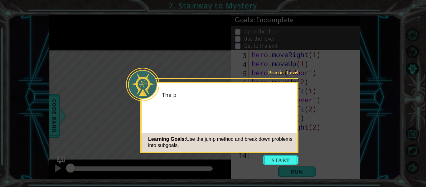
scroll to position [18, 0]
click at [285, 151] on div "Learning Goals: Use the jump method and break down problems into subgoals." at bounding box center [218, 142] width 155 height 19
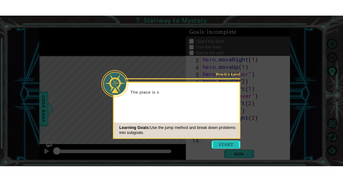
scroll to position [0, 0]
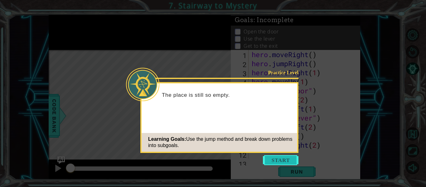
click at [287, 159] on button "Start" at bounding box center [281, 160] width 36 height 10
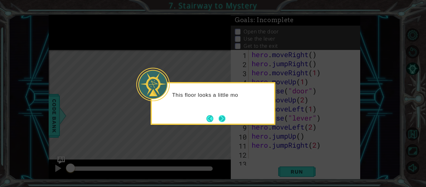
click at [219, 117] on button "Next" at bounding box center [221, 118] width 7 height 7
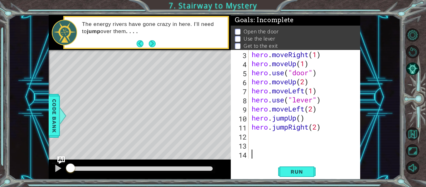
scroll to position [9, 0]
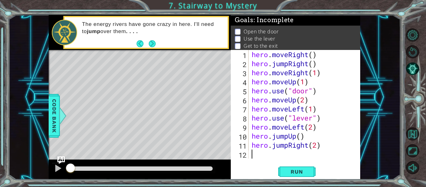
type textarea "hero.jumpRight(2)"
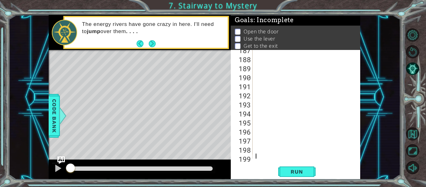
scroll to position [1698, 0]
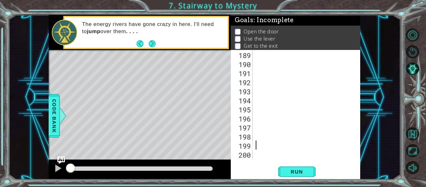
click at [259, 156] on div at bounding box center [307, 113] width 107 height 126
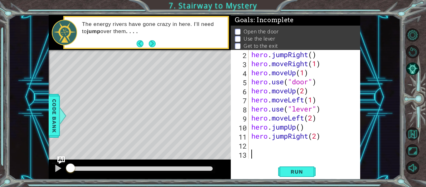
scroll to position [9, 0]
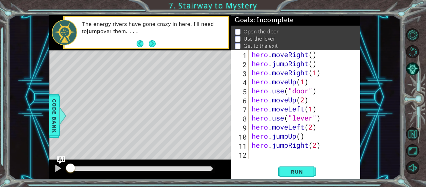
type textarea "hero.jumpRight(2)"
click at [309, 168] on button "Run" at bounding box center [296, 171] width 37 height 13
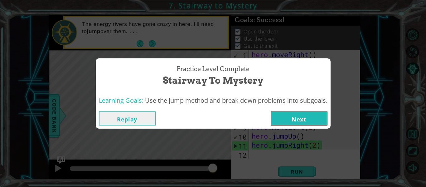
click at [297, 115] on button "Next" at bounding box center [298, 118] width 57 height 14
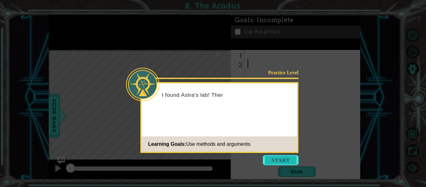
click at [272, 156] on button "Start" at bounding box center [281, 160] width 36 height 10
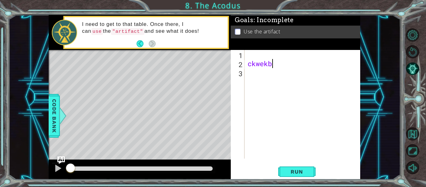
scroll to position [0, 0]
type textarea "c"
click at [59, 124] on div at bounding box center [63, 115] width 8 height 19
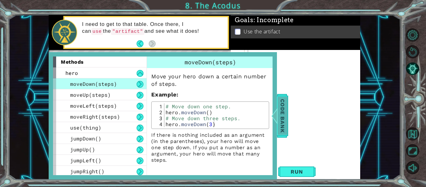
click at [288, 111] on div "Code Bank" at bounding box center [282, 116] width 11 height 44
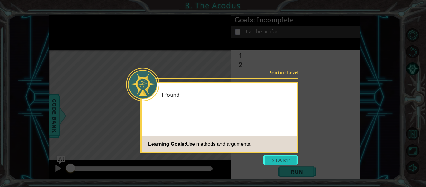
click at [267, 159] on button "Start" at bounding box center [281, 160] width 36 height 10
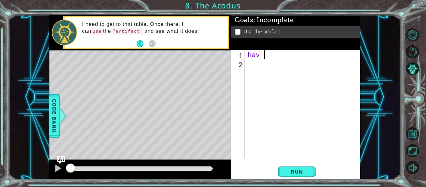
scroll to position [0, 0]
type textarea "h"
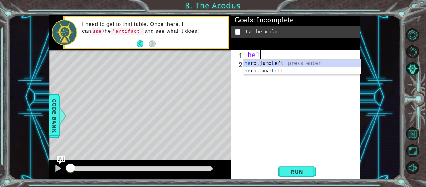
type textarea "h"
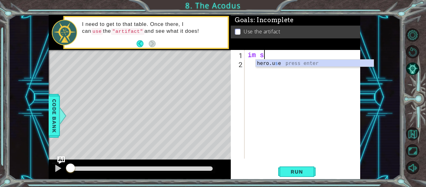
scroll to position [0, 0]
type textarea "i"
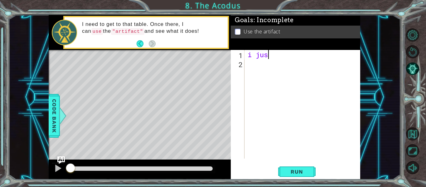
scroll to position [0, 0]
type textarea "i"
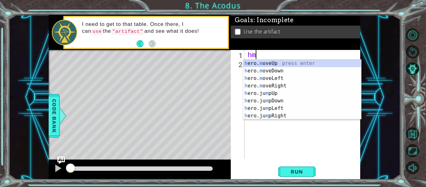
type textarea "h"
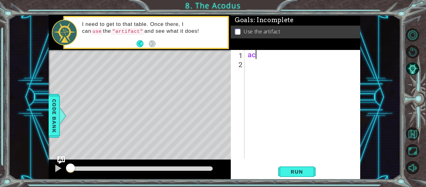
type textarea "a"
type textarea "w"
type textarea "a"
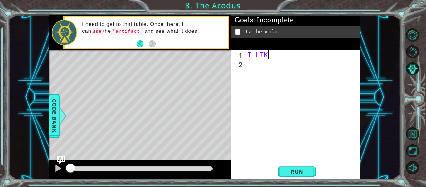
scroll to position [0, 0]
type textarea "I"
type textarea "m"
type textarea "j"
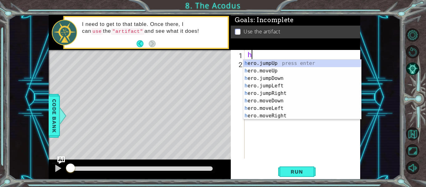
click at [256, 73] on div "h ero.jumpUp press enter h ero.moveUp press enter h ero.jumpDown press enter h …" at bounding box center [302, 96] width 118 height 75
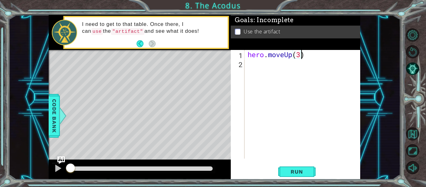
scroll to position [0, 2]
click at [286, 172] on span "Run" at bounding box center [296, 171] width 25 height 6
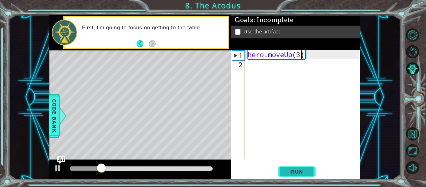
type textarea "hero.moveUp(2)"
click at [249, 70] on div "hero . moveUp ( 2 )" at bounding box center [304, 113] width 116 height 126
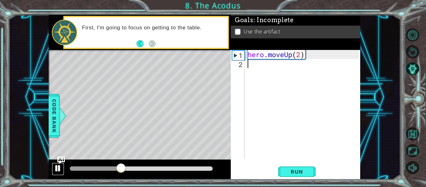
click at [57, 170] on div at bounding box center [58, 168] width 8 height 8
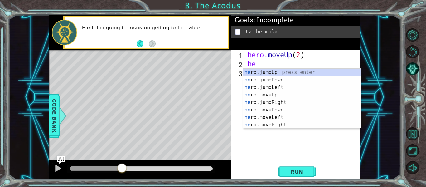
scroll to position [0, 0]
type textarea "hero"
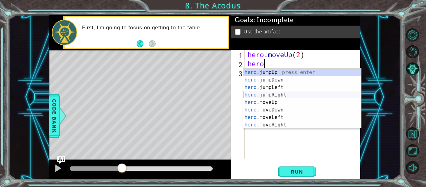
click at [278, 93] on div "hero .jumpUp press enter hero .jumpDown press enter hero .jumpLeft press enter …" at bounding box center [302, 106] width 118 height 75
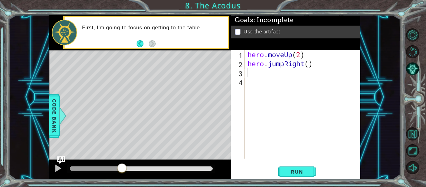
scroll to position [0, 0]
type textarea "he"
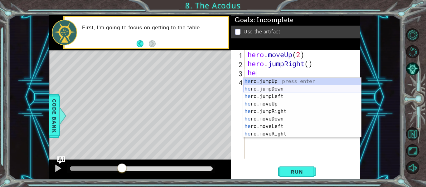
click at [273, 87] on div "he ro.jumpUp press enter he ro.jumpDown press enter he ro.jumpLeft press enter …" at bounding box center [302, 115] width 118 height 75
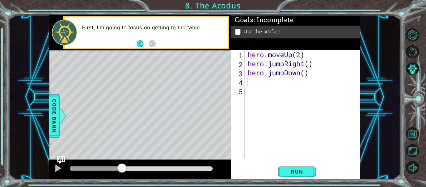
click at [306, 75] on div "hero . moveUp ( 2 ) hero . jumpRight ( ) hero . jumpDown ( )" at bounding box center [304, 113] width 116 height 126
type textarea "hero.jumpDown(2)"
click at [303, 166] on button "Run" at bounding box center [296, 171] width 37 height 13
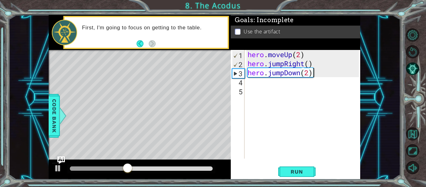
click at [300, 74] on div "hero . moveUp ( 2 ) hero . jumpRight ( ) hero . jumpDown ( 2 )" at bounding box center [304, 113] width 116 height 126
click at [312, 76] on div "hero . moveUp ( 2 ) hero . jumpRight ( ) hero . jumpDown ( 2 )" at bounding box center [304, 113] width 116 height 126
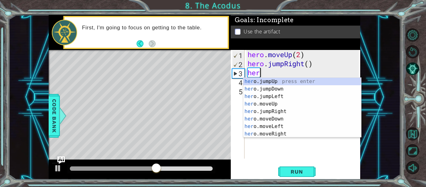
type textarea "h"
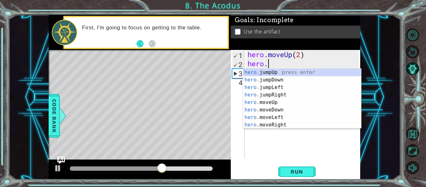
type textarea "h"
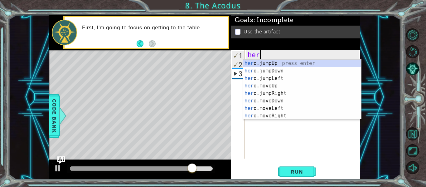
type textarea "h"
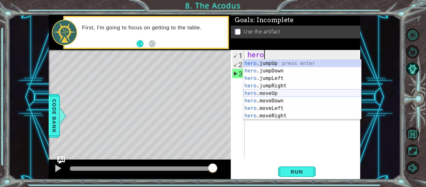
click at [278, 94] on div "hero .jumpUp press enter hero .jumpDown press enter hero .jumpLeft press enter …" at bounding box center [302, 96] width 118 height 75
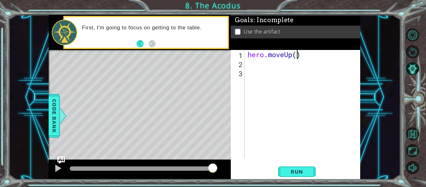
type textarea "hero.moveUp(2)"
click at [259, 67] on div "hero . moveUp ( 2 )" at bounding box center [304, 113] width 116 height 126
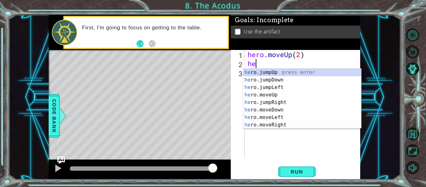
scroll to position [0, 0]
click at [289, 119] on div "hero .jumpUp press enter hero .jumpDown press enter hero .jumpLeft press enter …" at bounding box center [302, 106] width 118 height 75
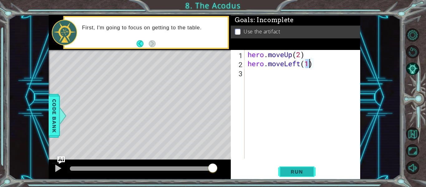
type textarea "hero.moveLeft(1)"
click at [308, 175] on button "Run" at bounding box center [296, 171] width 37 height 13
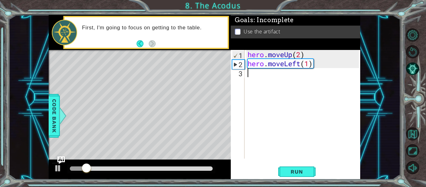
click at [248, 73] on div "hero . moveUp ( 2 ) hero . moveLeft ( 1 )" at bounding box center [304, 113] width 116 height 126
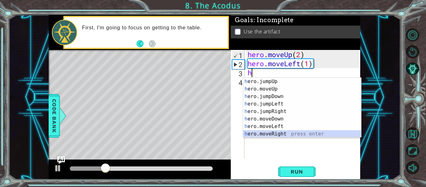
click at [285, 132] on div "h ero.jumpUp press enter h ero.moveUp press enter h ero.jumpDown press enter h …" at bounding box center [302, 115] width 118 height 75
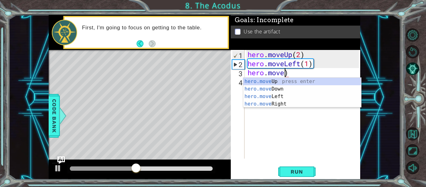
click at [280, 91] on div "hero.move Up press enter hero.move Down press enter hero.move Left press enter …" at bounding box center [302, 100] width 118 height 45
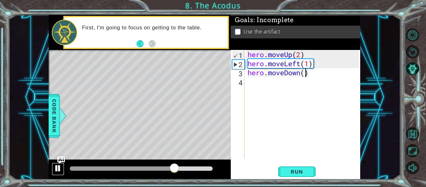
click at [55, 168] on div at bounding box center [58, 168] width 8 height 8
click at [54, 171] on div at bounding box center [58, 168] width 8 height 8
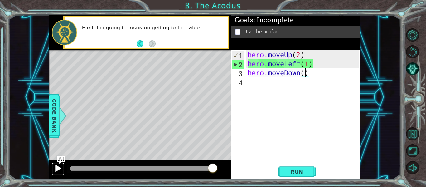
click at [57, 170] on div at bounding box center [58, 168] width 8 height 8
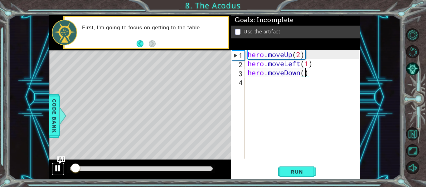
click at [56, 170] on div at bounding box center [58, 168] width 8 height 8
click at [56, 169] on div at bounding box center [58, 168] width 8 height 8
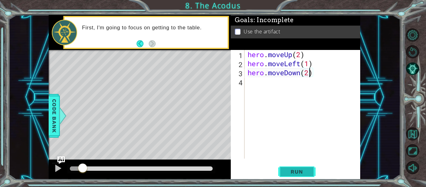
type textarea "hero.moveDown(2)"
click at [296, 169] on span "Run" at bounding box center [296, 171] width 25 height 6
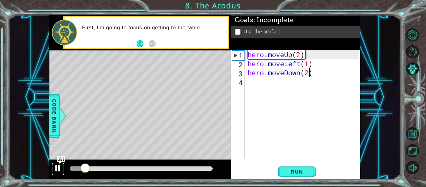
click at [56, 164] on div at bounding box center [58, 168] width 8 height 8
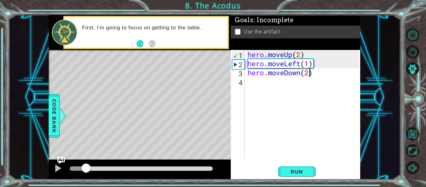
click at [246, 82] on div "hero . moveUp ( 2 ) hero . moveLeft ( 1 ) hero . moveDown ( 2 )" at bounding box center [304, 113] width 116 height 126
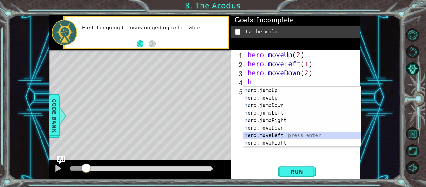
click at [280, 135] on div "h ero.jumpUp press enter h ero.moveUp press enter h ero.jumpDown press enter h …" at bounding box center [302, 124] width 118 height 75
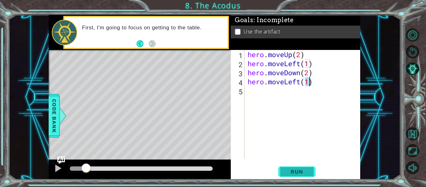
click at [293, 172] on span "Run" at bounding box center [296, 171] width 25 height 6
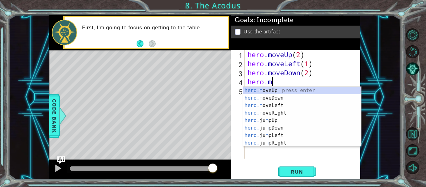
type textarea "hero."
click at [276, 103] on div "hero. jumpUp press enter hero. jumpDown press enter hero. jumpLeft press enter …" at bounding box center [302, 124] width 118 height 75
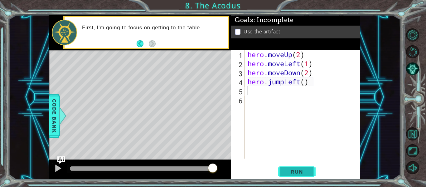
click at [289, 167] on button "Run" at bounding box center [296, 171] width 37 height 13
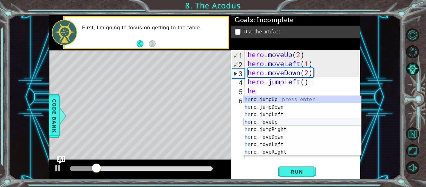
click at [278, 121] on div "he ro.jumpUp press enter he ro.jumpDown press enter he ro.jumpLeft press enter …" at bounding box center [302, 133] width 118 height 75
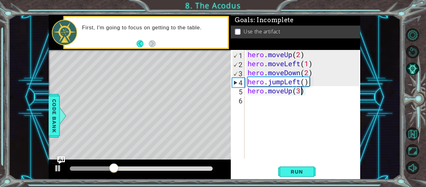
scroll to position [0, 2]
type textarea "hero.moveUp(3)"
click at [305, 171] on span "Run" at bounding box center [296, 171] width 25 height 6
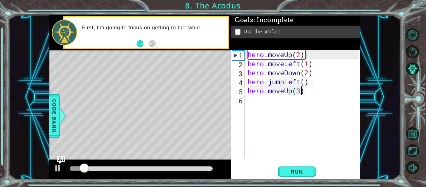
click at [253, 108] on div "hero . moveUp ( 2 ) hero . moveLeft ( 1 ) hero . moveDown ( 2 ) hero . jumpLeft…" at bounding box center [304, 113] width 116 height 126
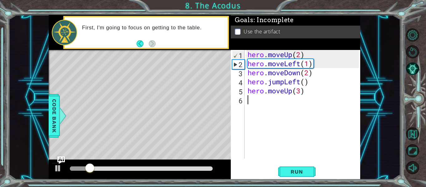
scroll to position [0, 0]
type textarea "he"
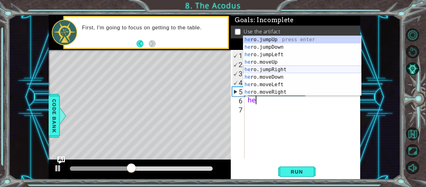
click at [281, 68] on div "he ro.jumpUp press enter he ro.jumpDown press enter he ro.jumpLeft press enter …" at bounding box center [302, 73] width 118 height 75
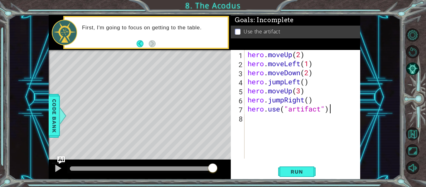
scroll to position [0, 3]
click at [302, 92] on div "hero . moveUp ( 2 ) hero . moveLeft ( 1 ) hero . moveDown ( 2 ) hero . jumpLeft…" at bounding box center [304, 113] width 116 height 126
click at [285, 168] on span "Run" at bounding box center [296, 171] width 25 height 6
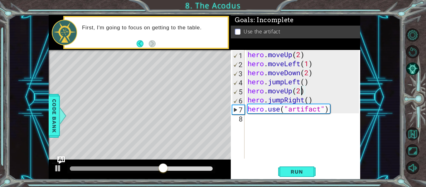
click at [315, 103] on div "hero . moveUp ( 2 ) hero . moveLeft ( 1 ) hero . moveDown ( 2 ) hero . jumpLeft…" at bounding box center [304, 113] width 116 height 126
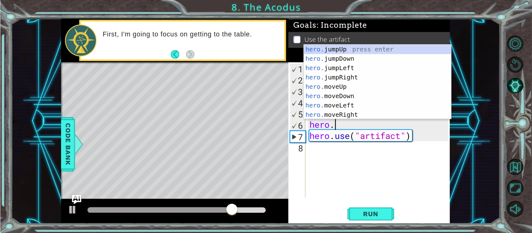
scroll to position [0, 1]
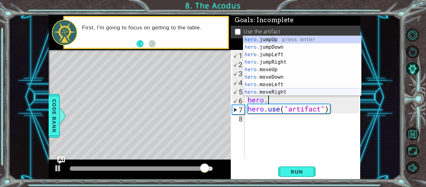
click at [284, 90] on div "hero. jumpUp press enter hero. jumpDown press enter hero. jumpLeft press enter …" at bounding box center [302, 73] width 118 height 75
type textarea "hero.moveRight(1)"
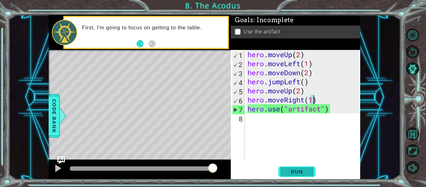
click at [292, 175] on button "Run" at bounding box center [296, 171] width 37 height 13
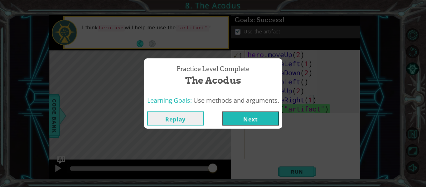
click at [252, 116] on button "Next" at bounding box center [250, 118] width 57 height 14
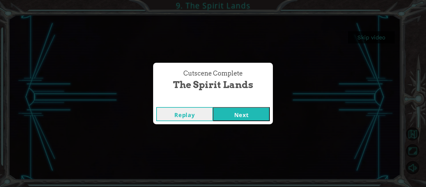
click at [242, 120] on button "Next" at bounding box center [241, 114] width 57 height 14
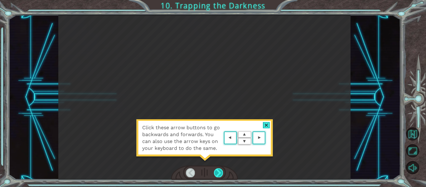
click at [220, 173] on div at bounding box center [218, 172] width 9 height 9
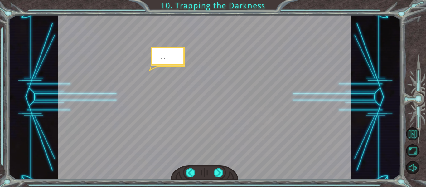
click at [166, 58] on div at bounding box center [204, 97] width 292 height 164
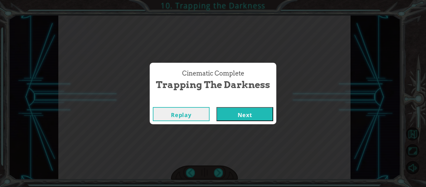
click at [179, 111] on button "Replay" at bounding box center [181, 114] width 57 height 14
click at [267, 109] on button "Next" at bounding box center [244, 114] width 57 height 14
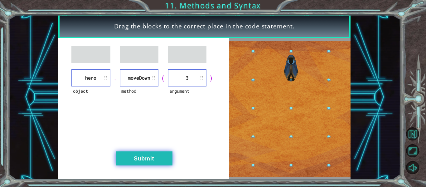
click at [152, 155] on button "Submit" at bounding box center [144, 158] width 57 height 14
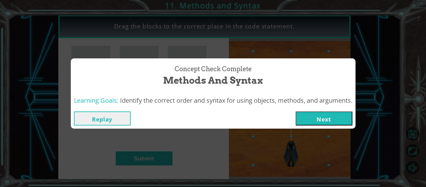
click at [314, 121] on button "Next" at bounding box center [323, 118] width 57 height 14
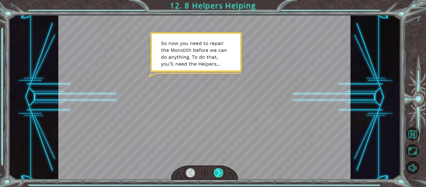
click at [215, 170] on div at bounding box center [218, 172] width 9 height 9
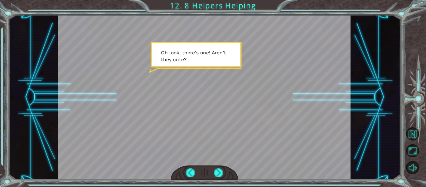
click at [204, 151] on div at bounding box center [204, 97] width 292 height 164
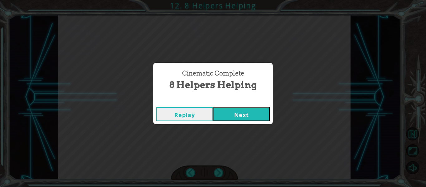
click button "Next" at bounding box center [241, 114] width 57 height 14
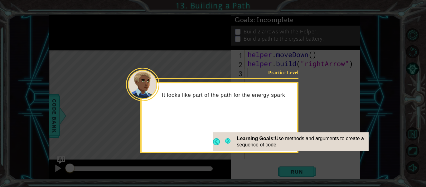
type textarea "]"
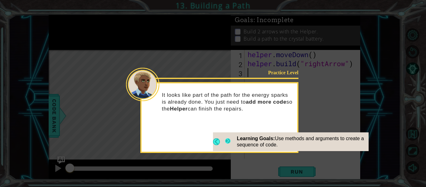
click at [230, 138] on button "Next" at bounding box center [227, 141] width 5 height 7
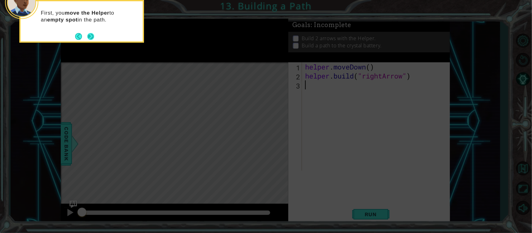
click at [92, 39] on button "Next" at bounding box center [90, 36] width 7 height 7
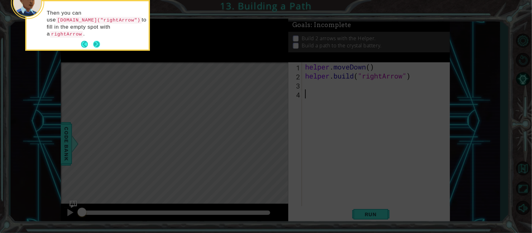
click at [96, 42] on button "Next" at bounding box center [96, 44] width 7 height 7
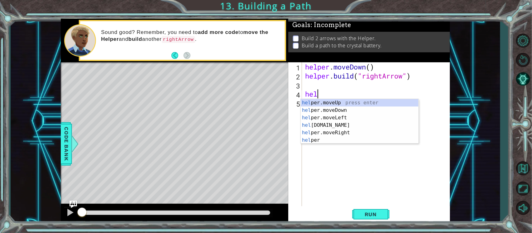
scroll to position [0, 0]
type textarea "h"
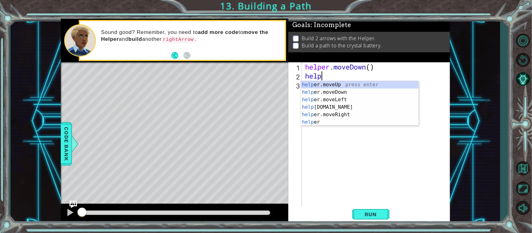
scroll to position [0, 0]
type textarea "h"
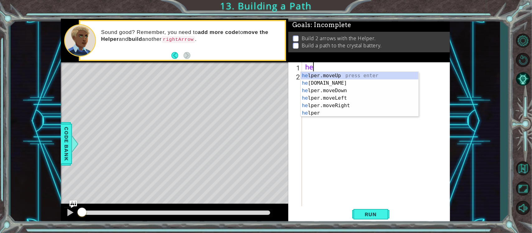
type textarea "h"
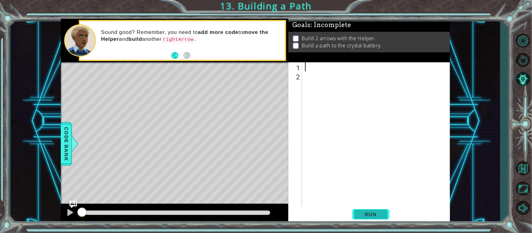
click at [380, 186] on button "Run" at bounding box center [370, 214] width 37 height 16
click at [379, 186] on span "Run" at bounding box center [370, 214] width 25 height 6
click at [382, 186] on button "Run" at bounding box center [370, 214] width 37 height 16
click at [378, 186] on button "Run" at bounding box center [370, 214] width 37 height 16
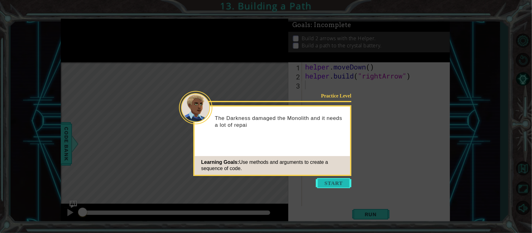
click at [335, 181] on button "Start" at bounding box center [334, 183] width 36 height 10
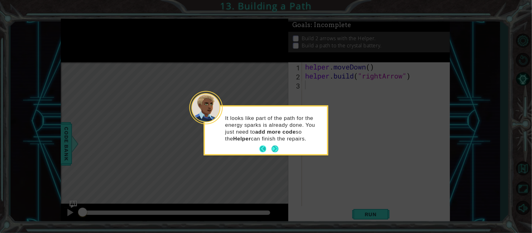
click at [270, 148] on button "Back" at bounding box center [265, 148] width 12 height 7
